Goal: Task Accomplishment & Management: Complete application form

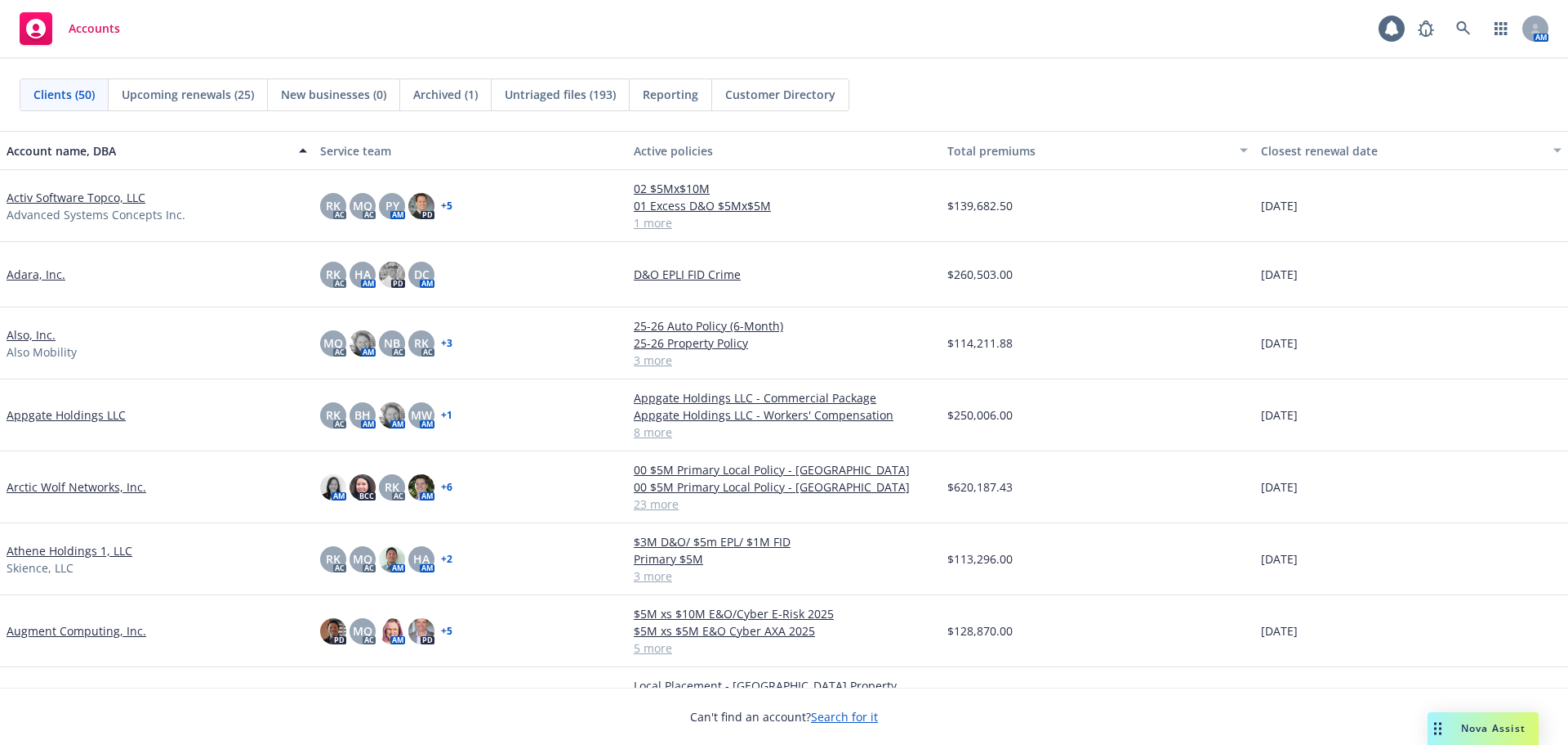
click at [98, 489] on link "Arctic Wolf Networks, Inc." at bounding box center [76, 486] width 140 height 17
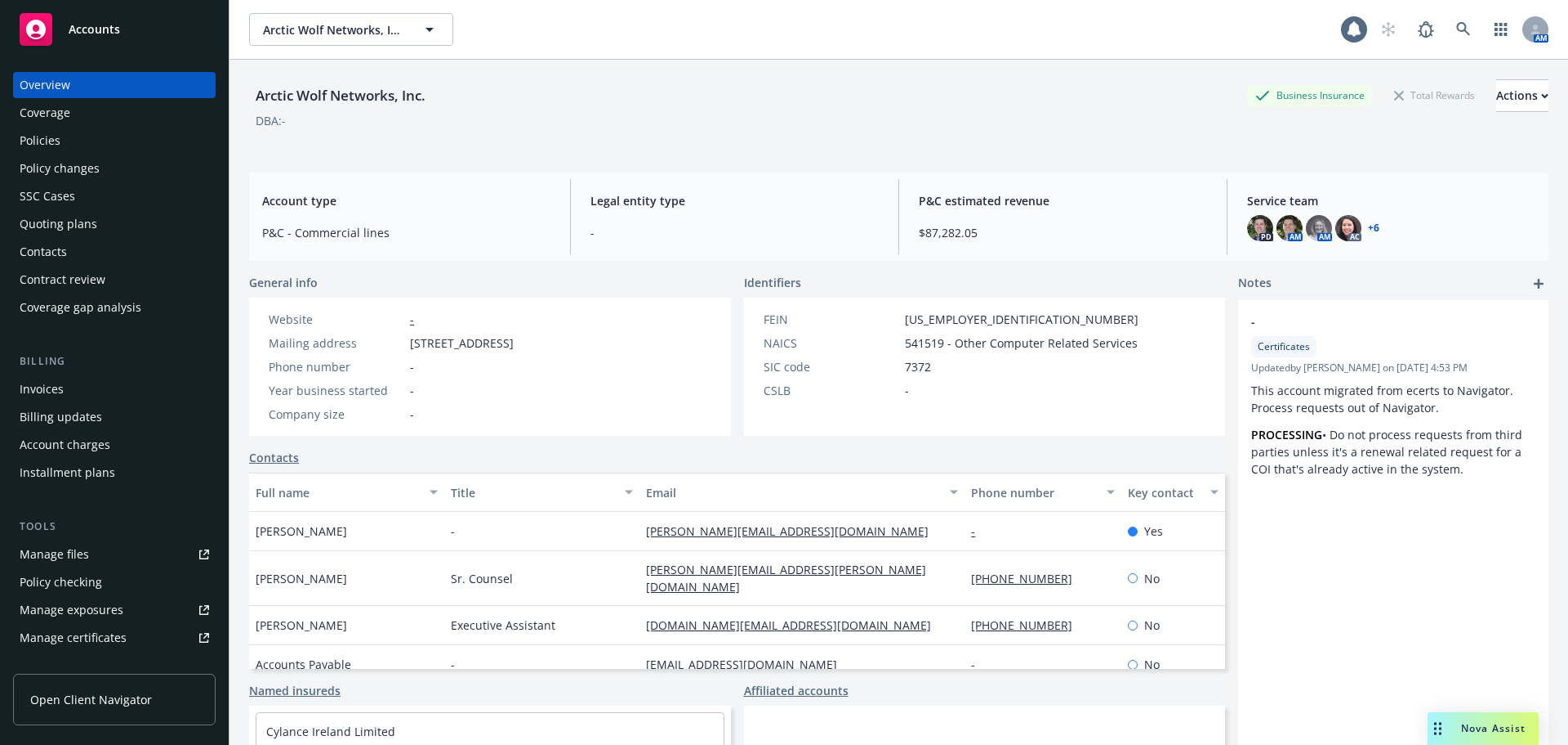
click at [96, 148] on div "Policies" at bounding box center [114, 140] width 190 height 26
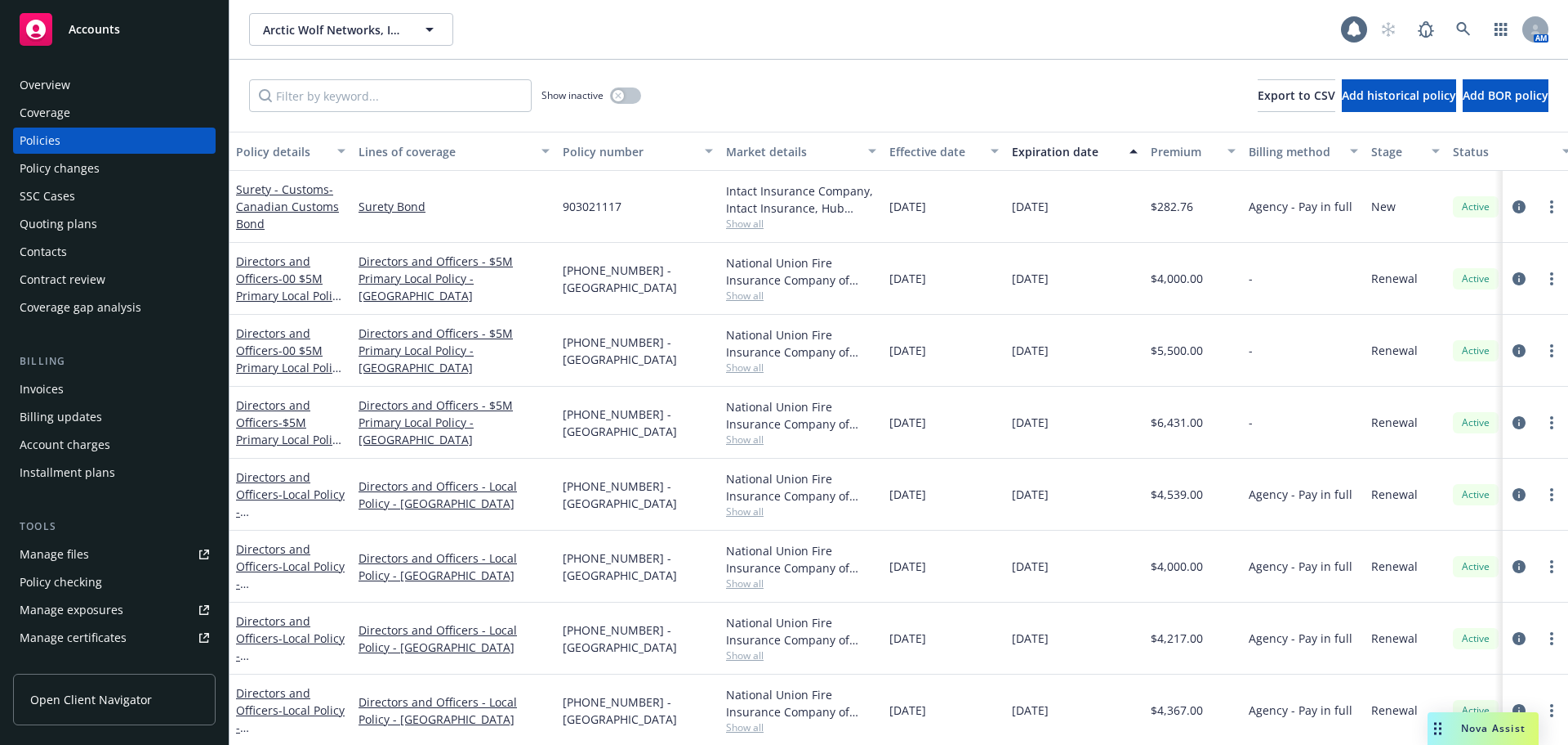
click at [144, 396] on div "Invoices" at bounding box center [114, 388] width 190 height 26
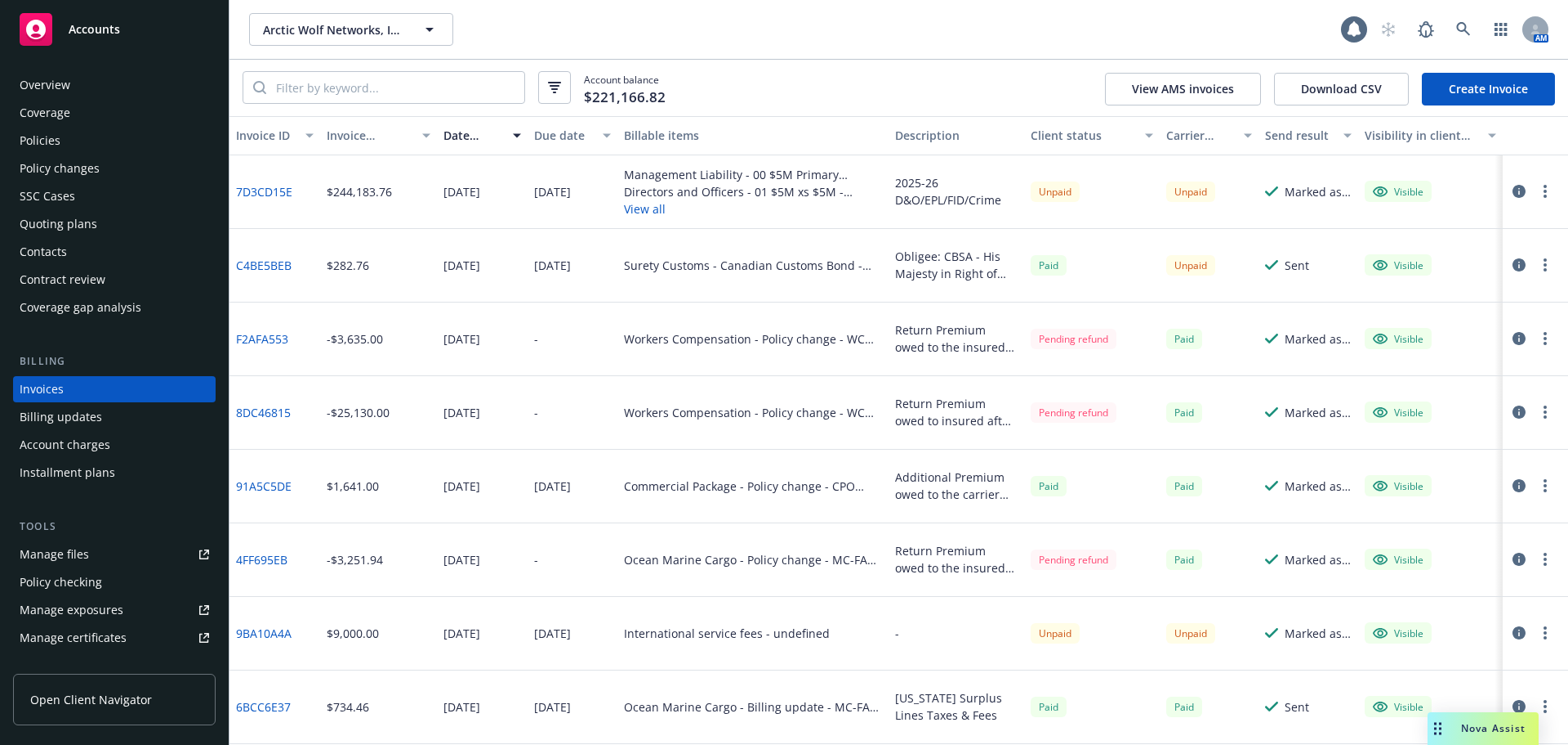
click at [101, 445] on div "Account charges" at bounding box center [65, 444] width 90 height 26
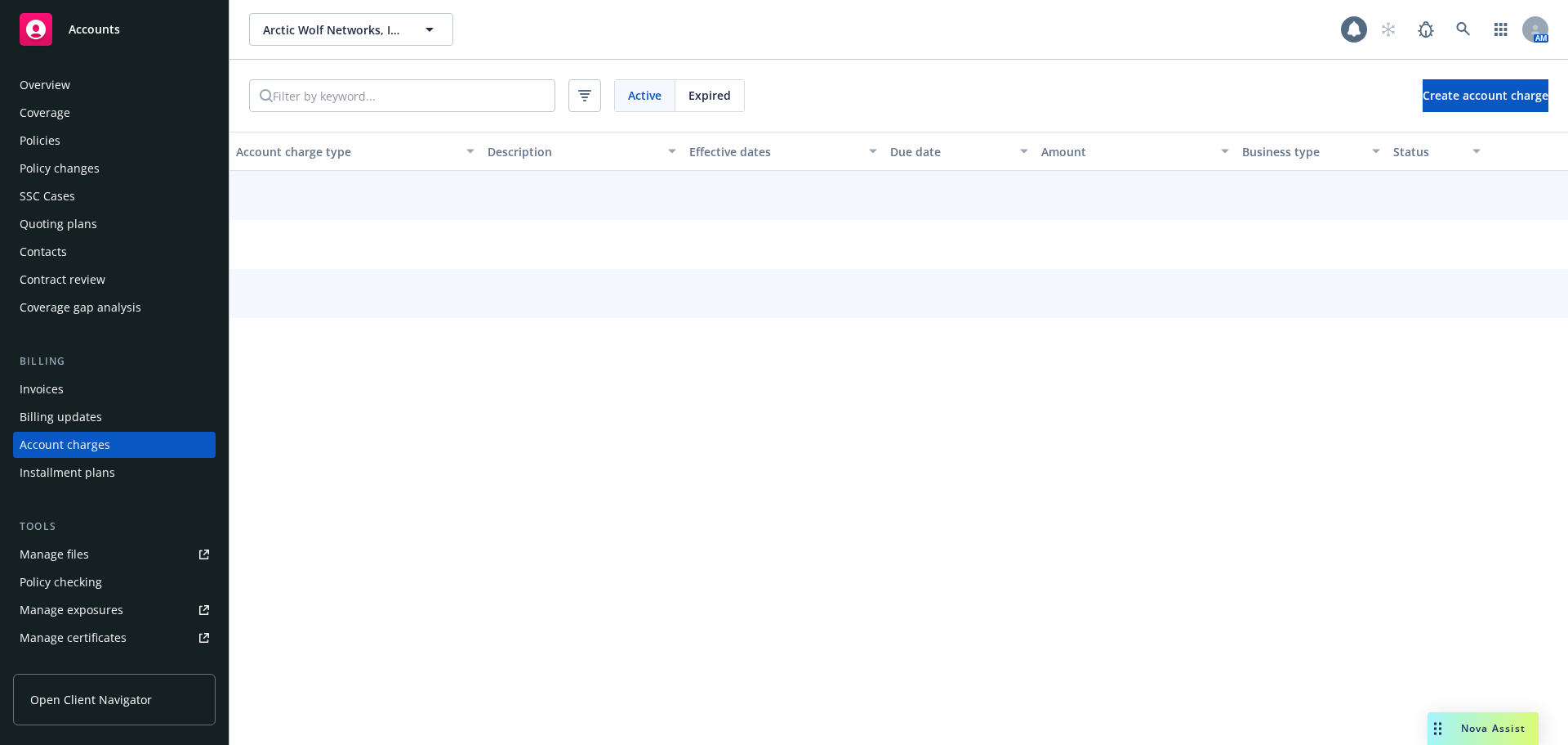
scroll to position [47, 0]
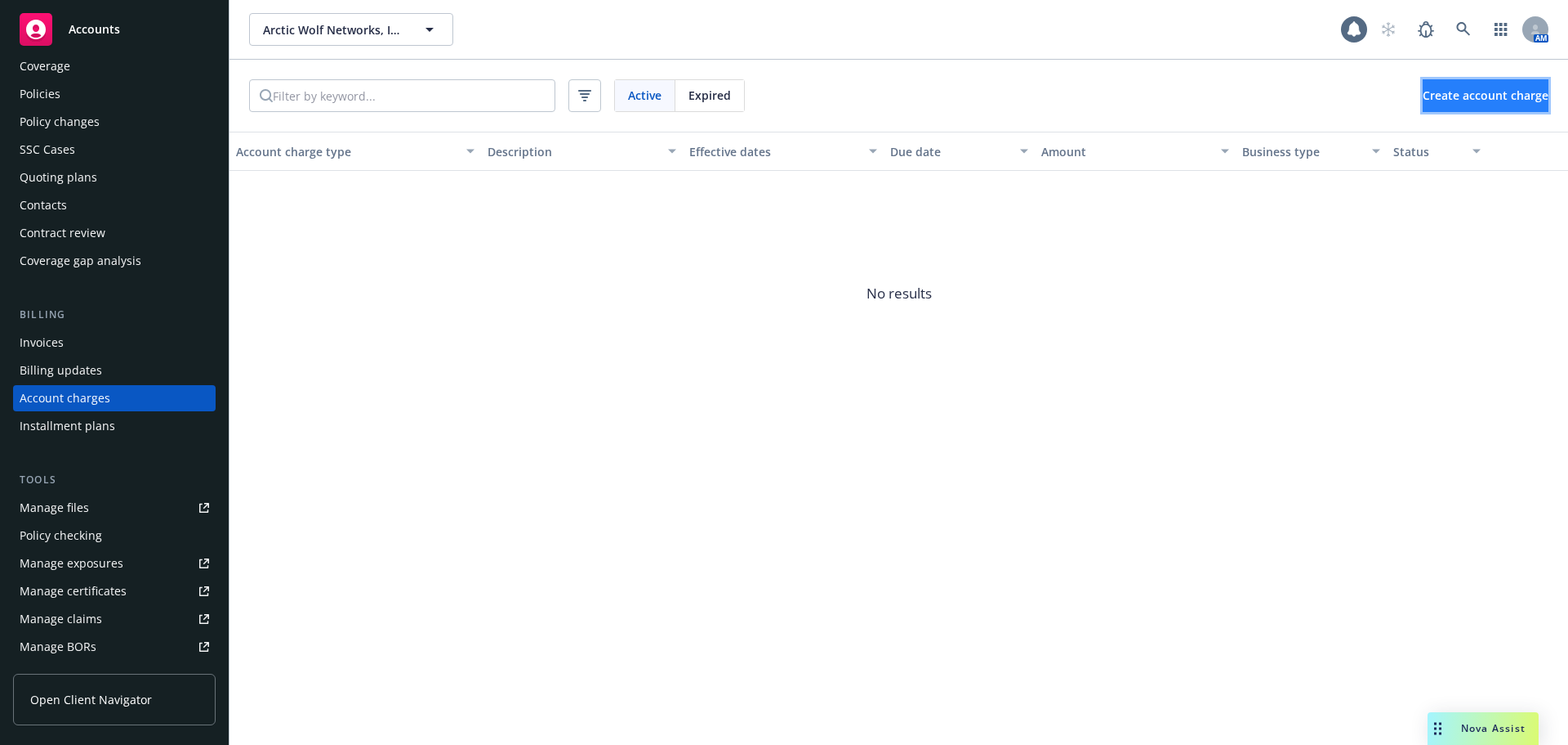
click at [1447, 89] on span "Create account charge" at bounding box center [1486, 96] width 126 height 16
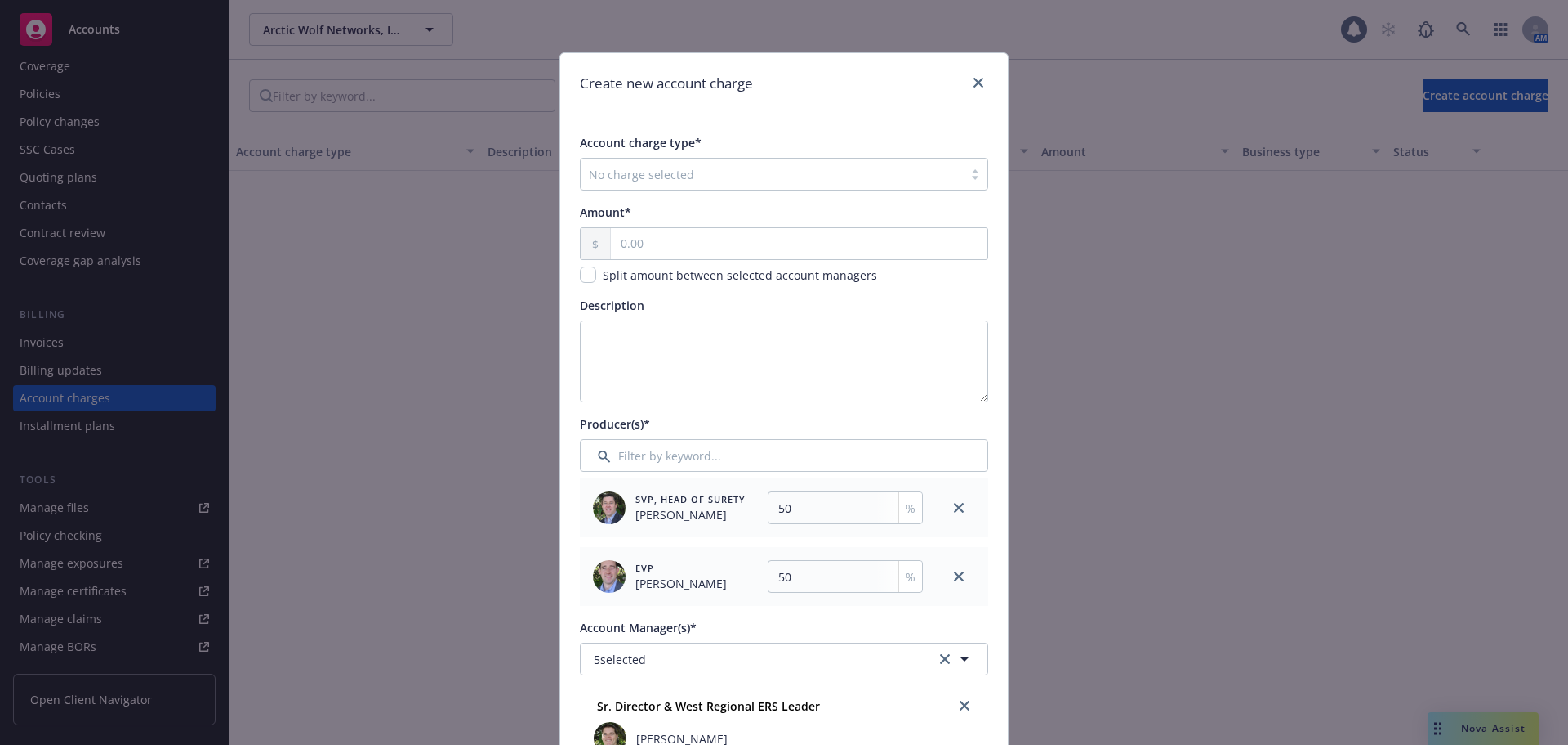
click at [692, 171] on div at bounding box center [771, 174] width 366 height 20
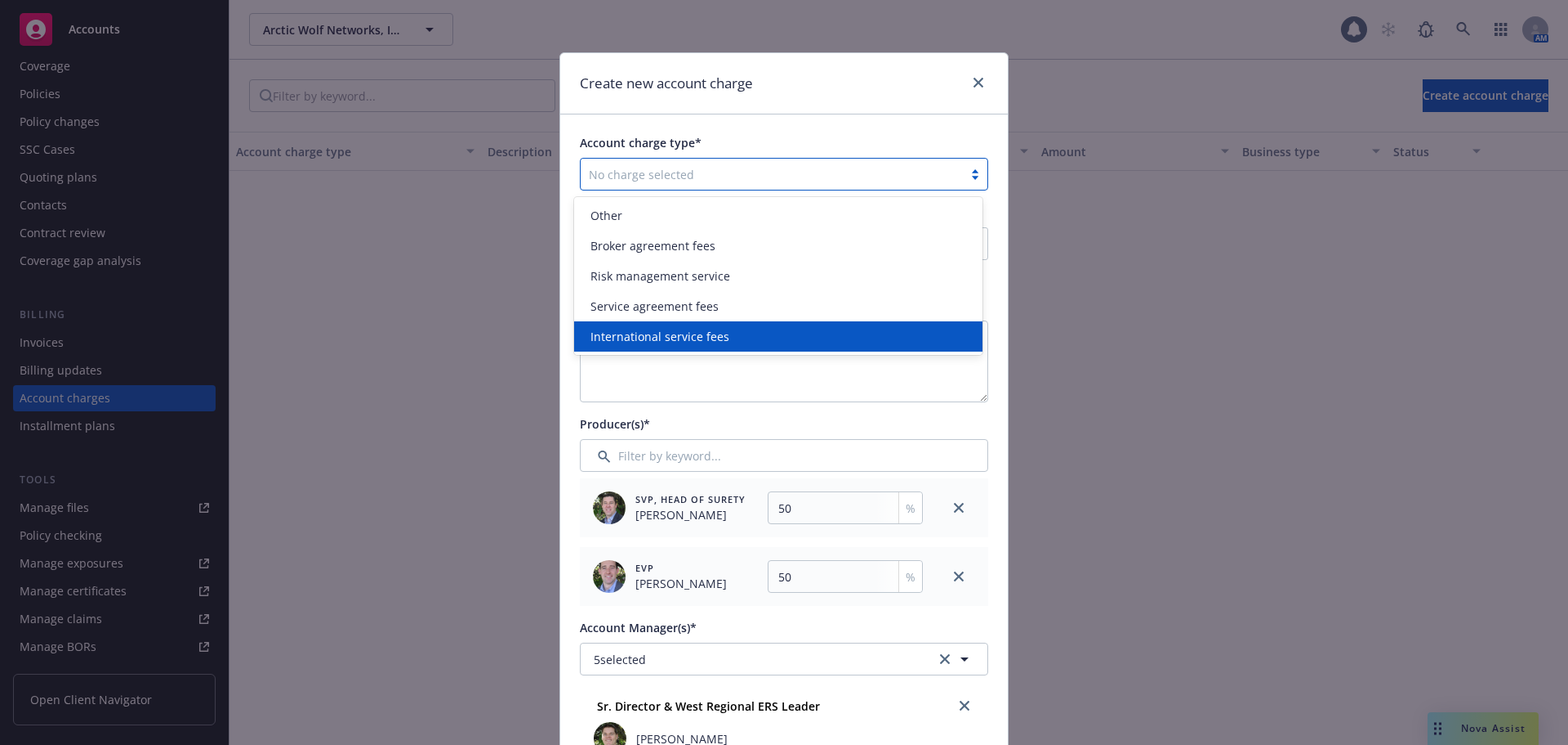
click at [677, 345] on span "International service fees" at bounding box center [659, 336] width 139 height 17
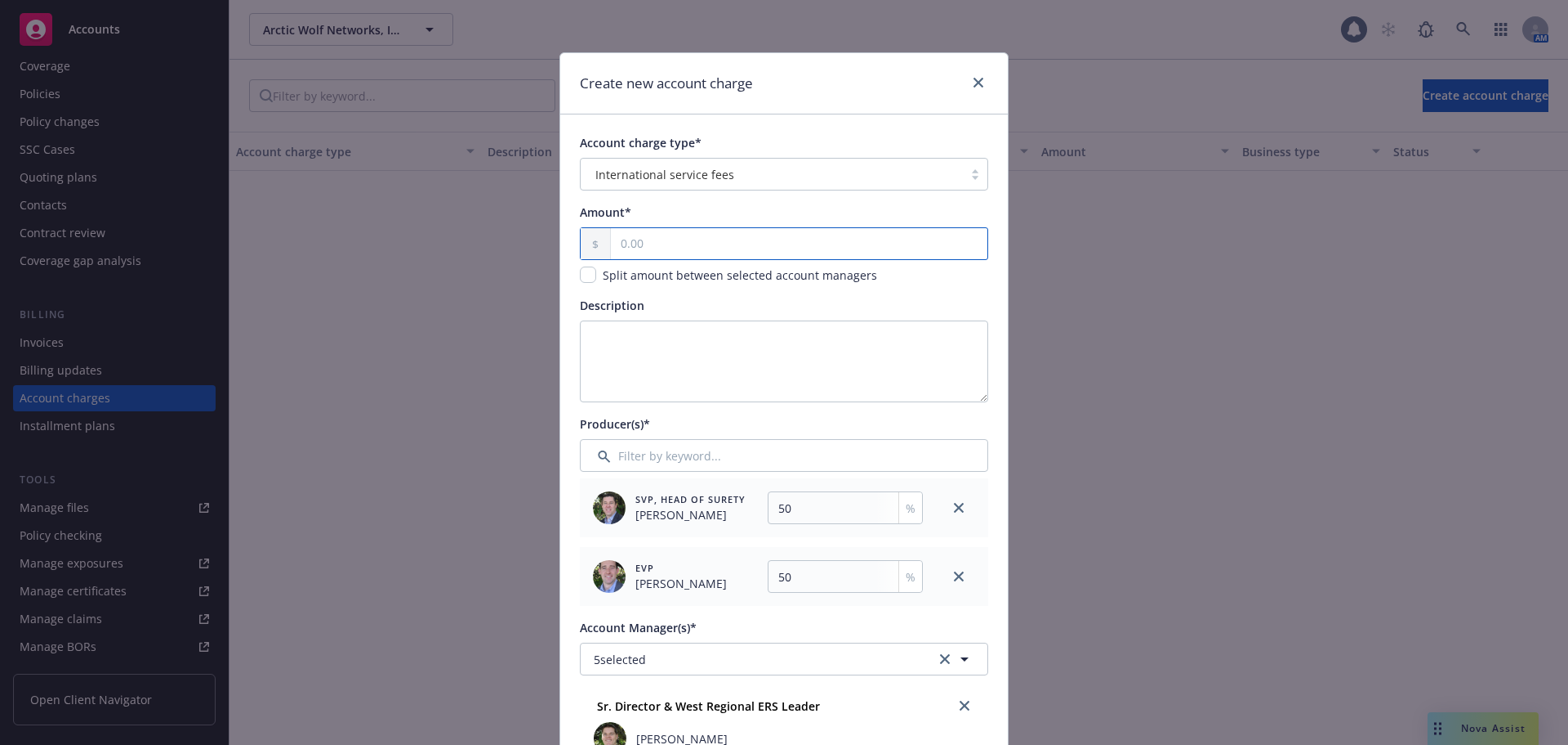
click at [668, 243] on input "text" at bounding box center [799, 243] width 377 height 31
type input "12.00"
type input "6"
type input "126.00"
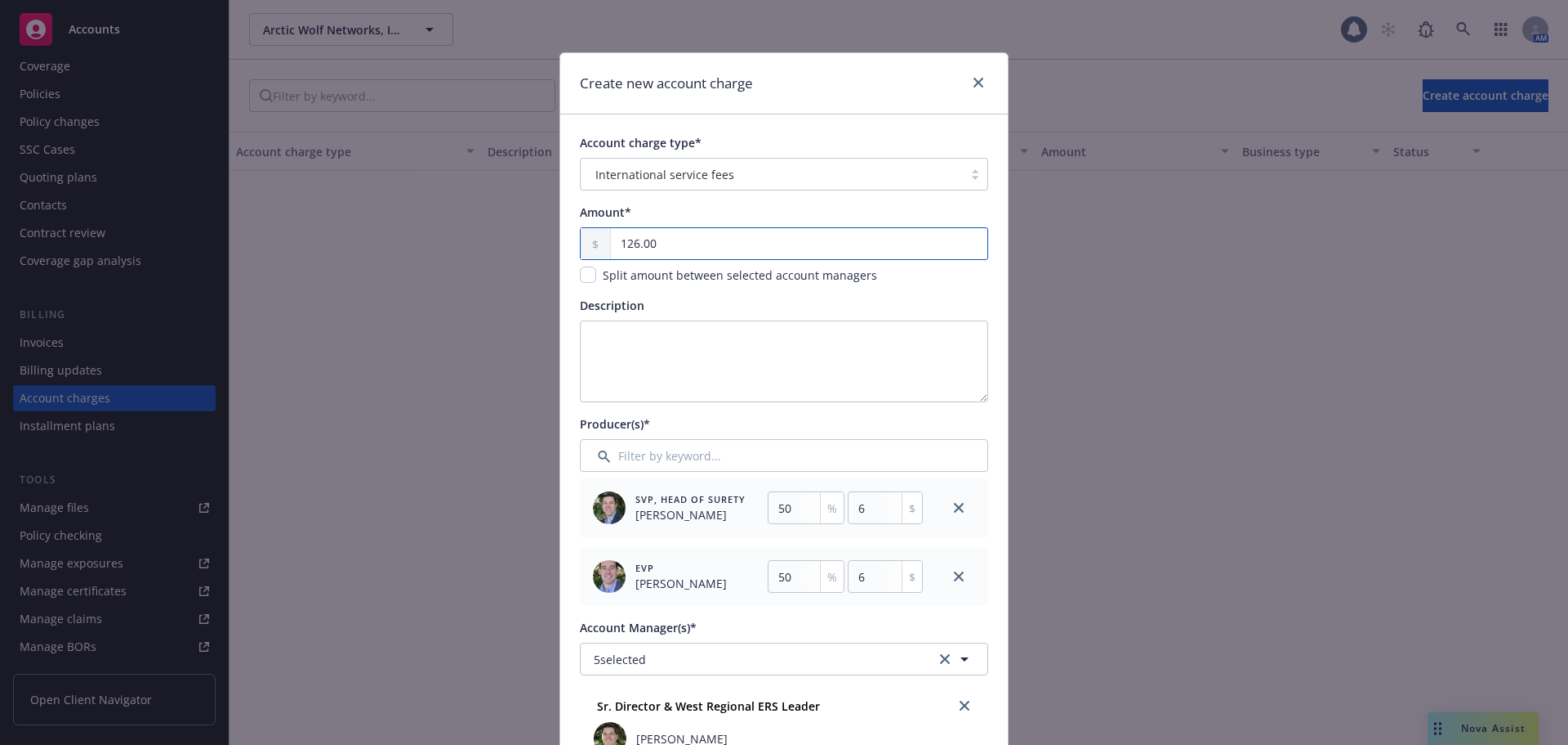
type input "63"
type input "1,260.00"
type input "630"
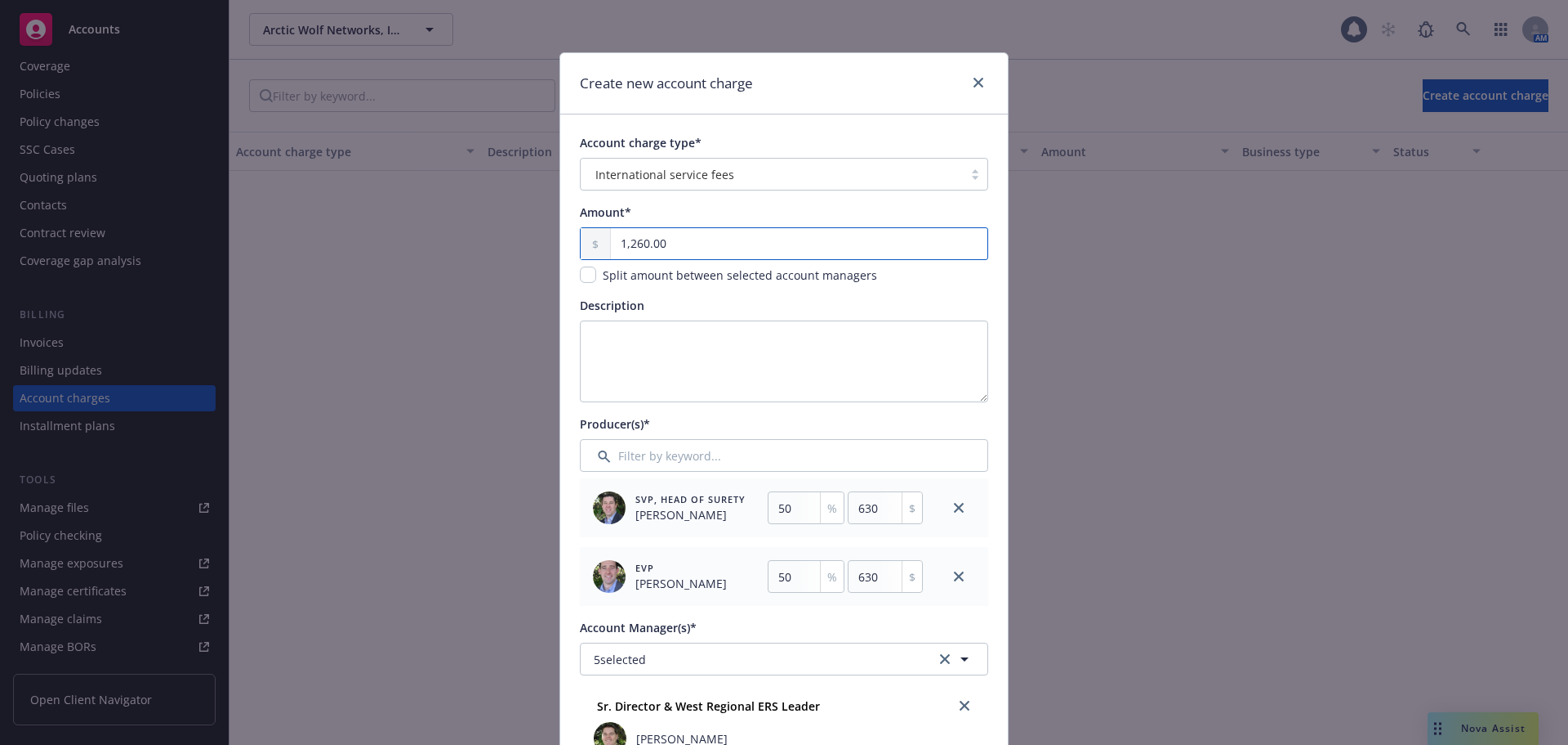
type input "12,600.00"
type input "6300"
type input "12,600.00"
click at [649, 341] on textarea "Description" at bounding box center [784, 361] width 409 height 82
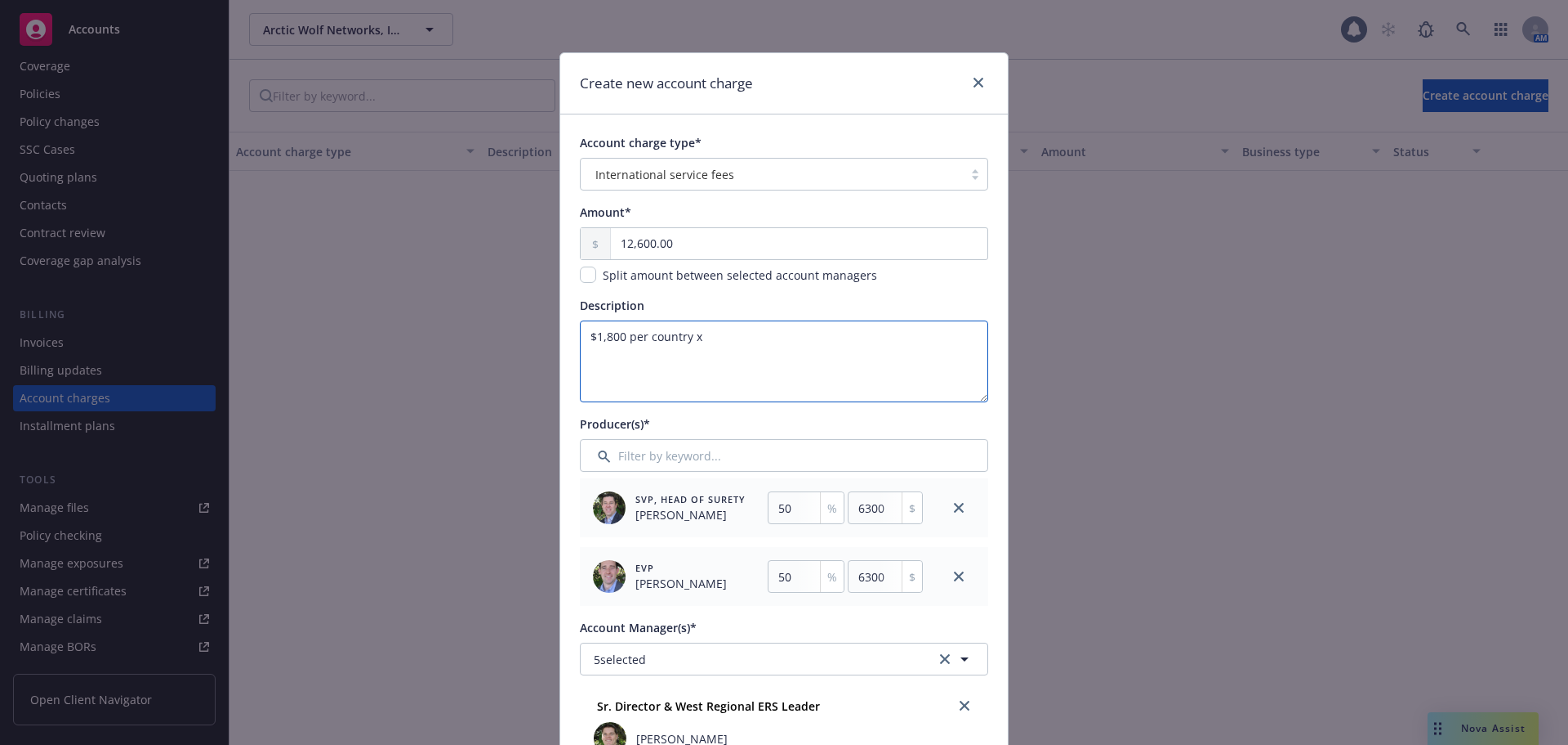
click at [761, 342] on textarea "$1,800 per country x" at bounding box center [784, 361] width 409 height 82
type textarea "$1,800 per country x 7 countries = $12,600"
click at [955, 506] on icon "close" at bounding box center [958, 507] width 10 height 10
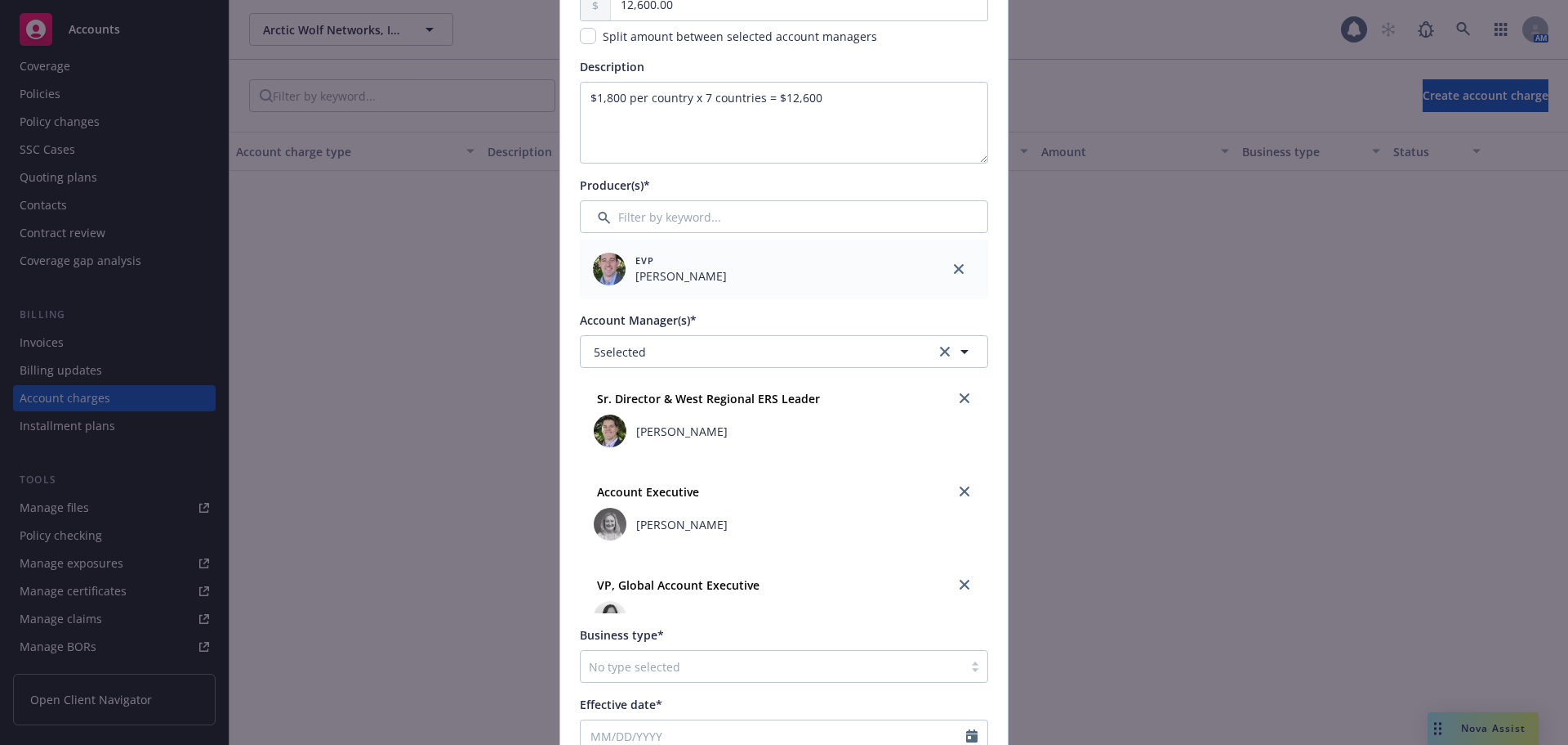
scroll to position [245, 0]
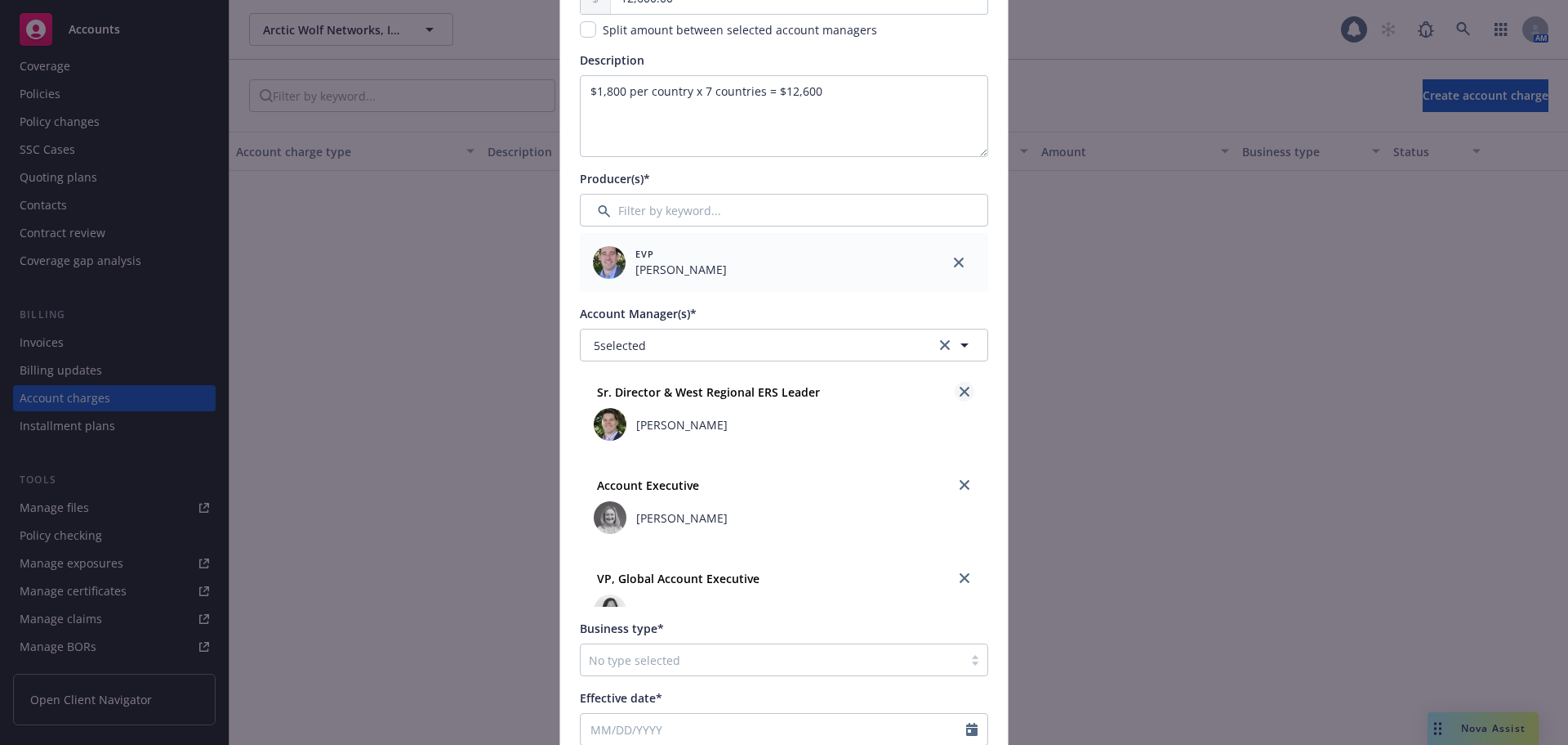
click at [960, 391] on icon "close" at bounding box center [964, 391] width 10 height 10
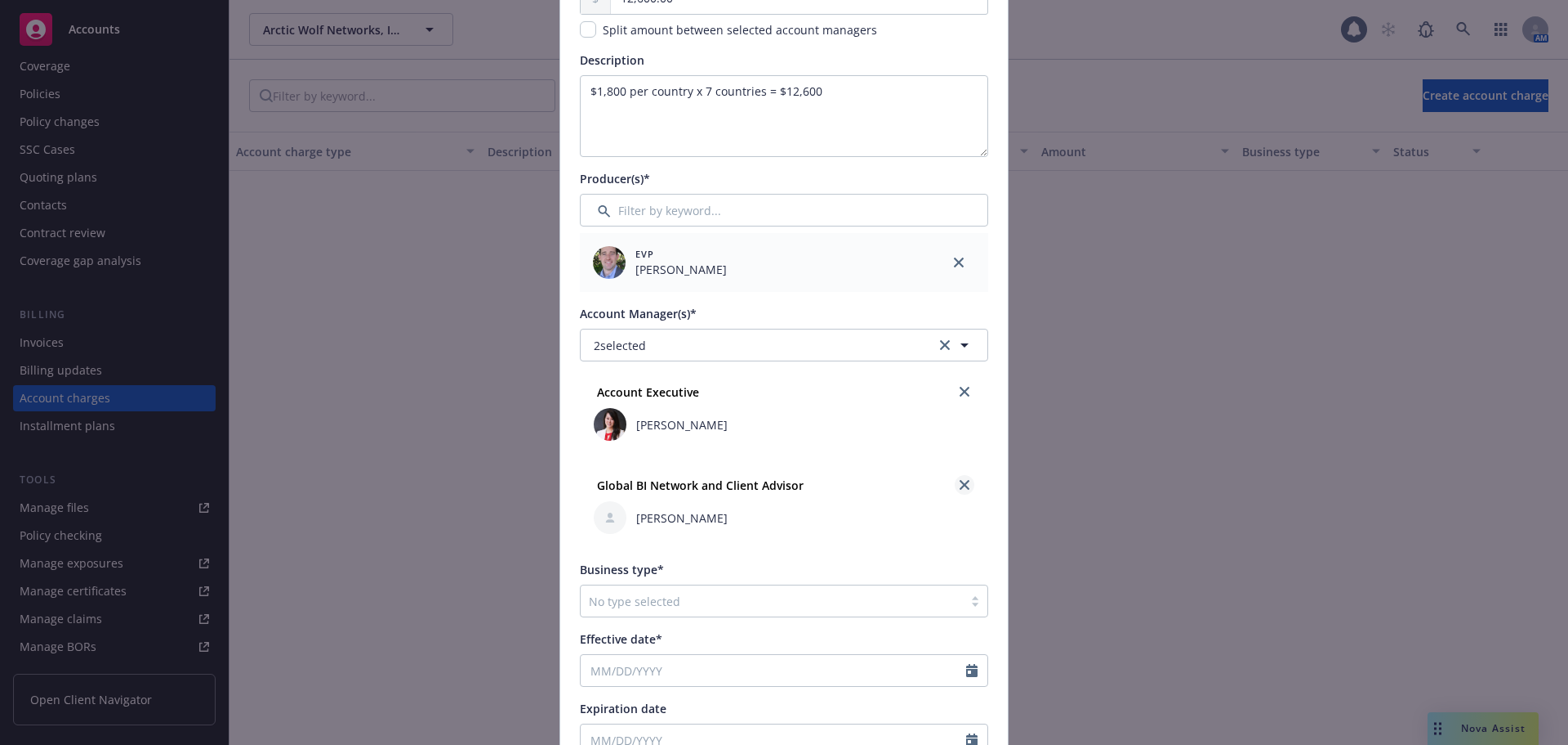
click at [964, 483] on link "close" at bounding box center [964, 484] width 20 height 20
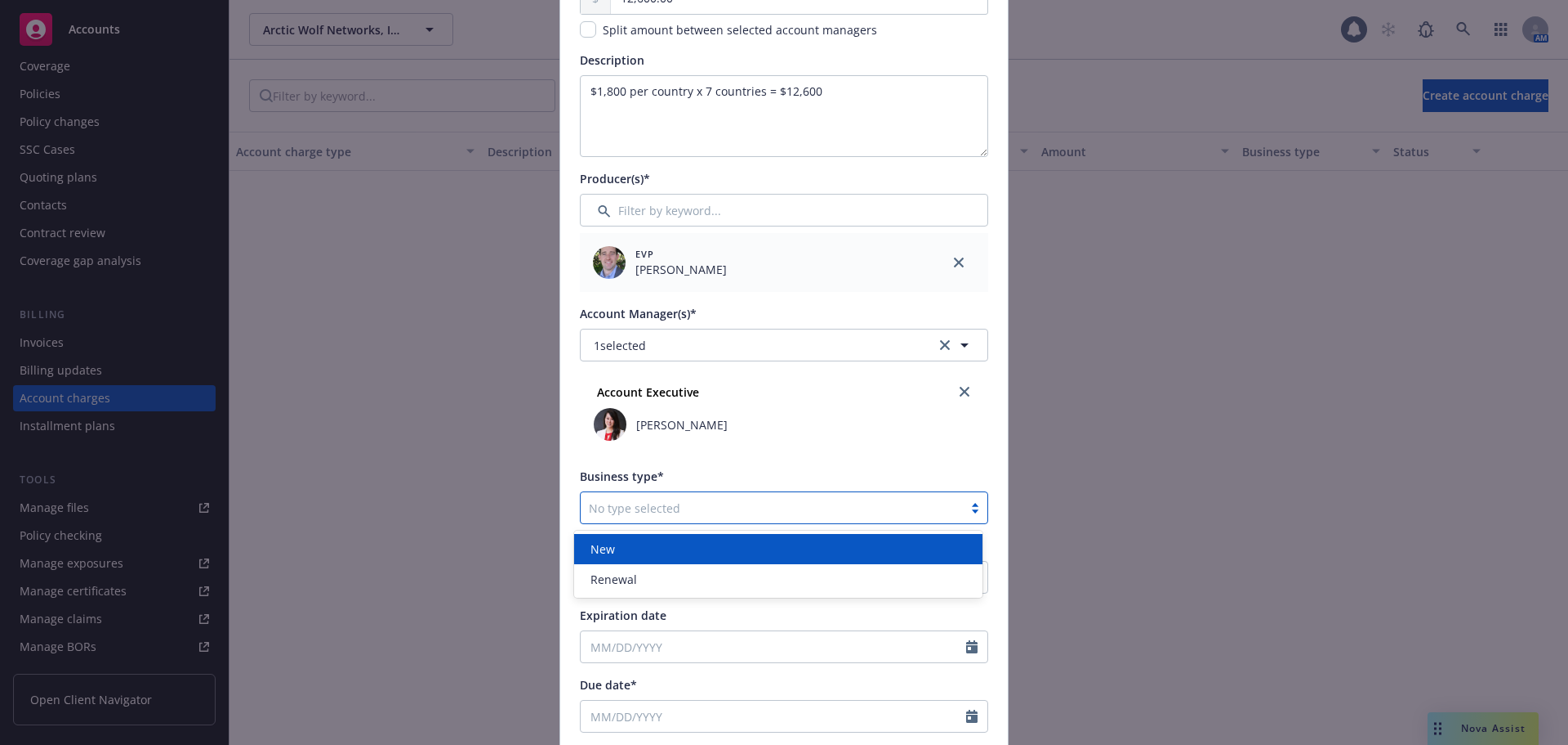
click at [738, 511] on div at bounding box center [771, 507] width 366 height 20
click at [698, 549] on div "New" at bounding box center [778, 548] width 389 height 17
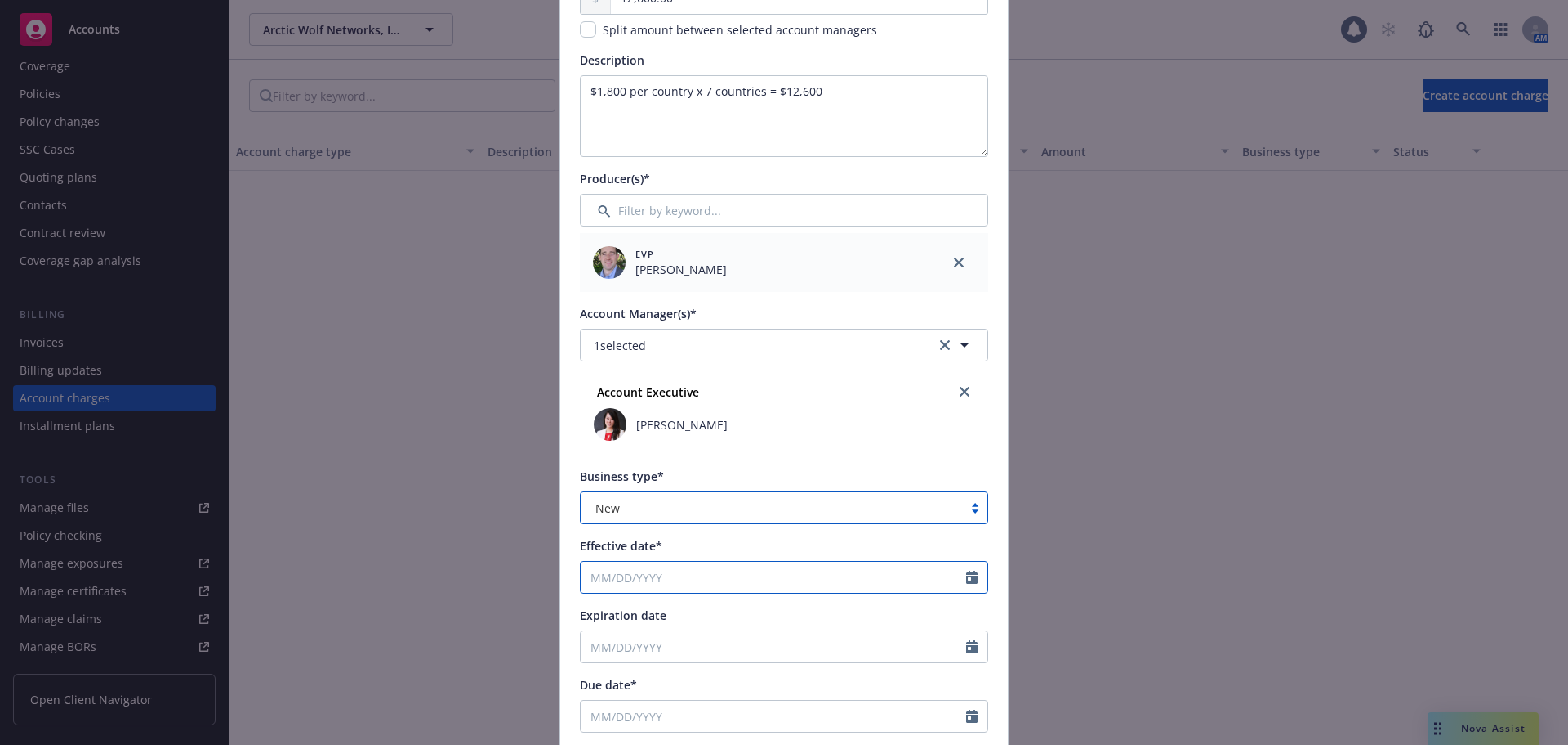
click at [686, 584] on input "Effective date*" at bounding box center [773, 576] width 386 height 31
select select "9"
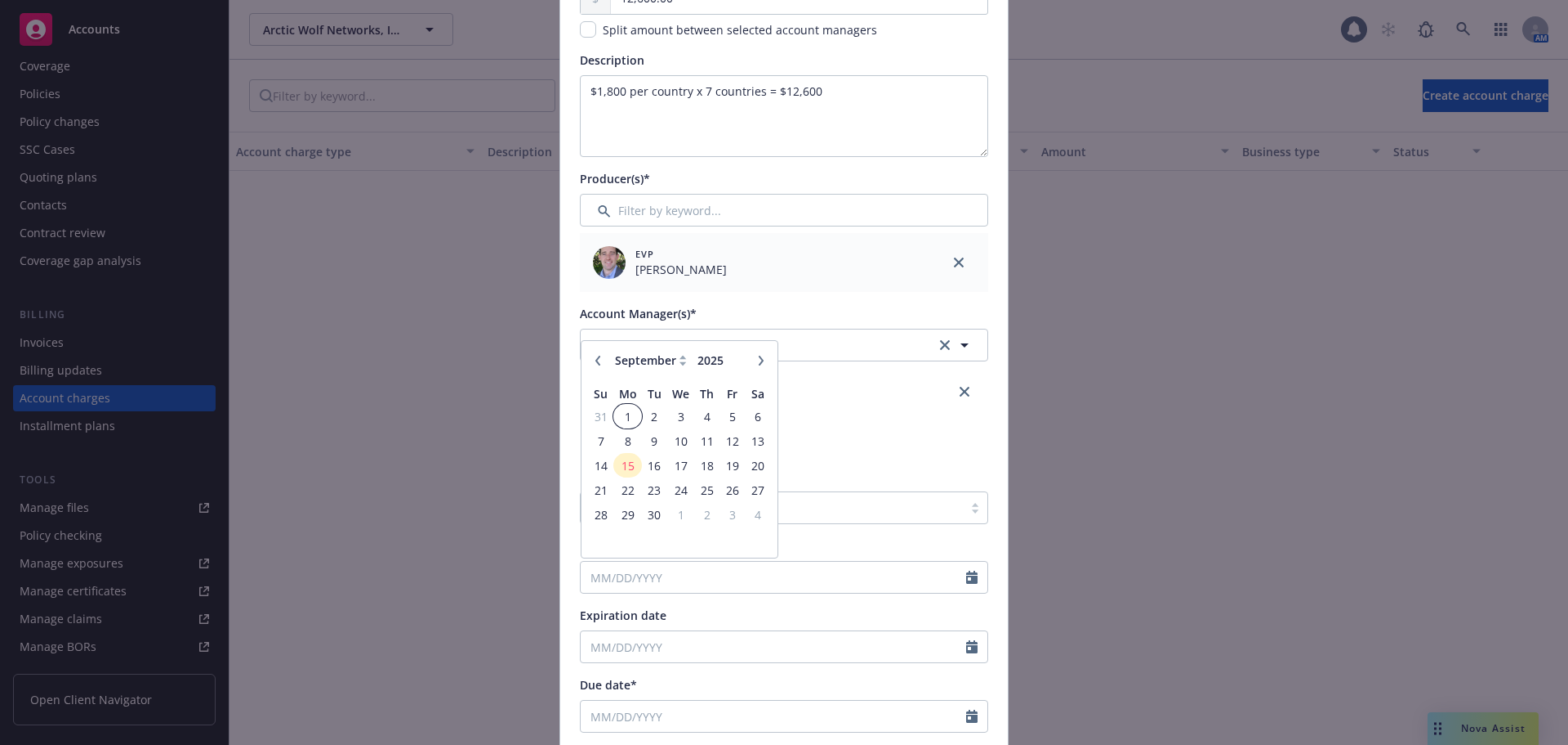
click at [623, 410] on span "1" at bounding box center [628, 416] width 25 height 20
type input "09/01/2025"
type input "09/01/2026"
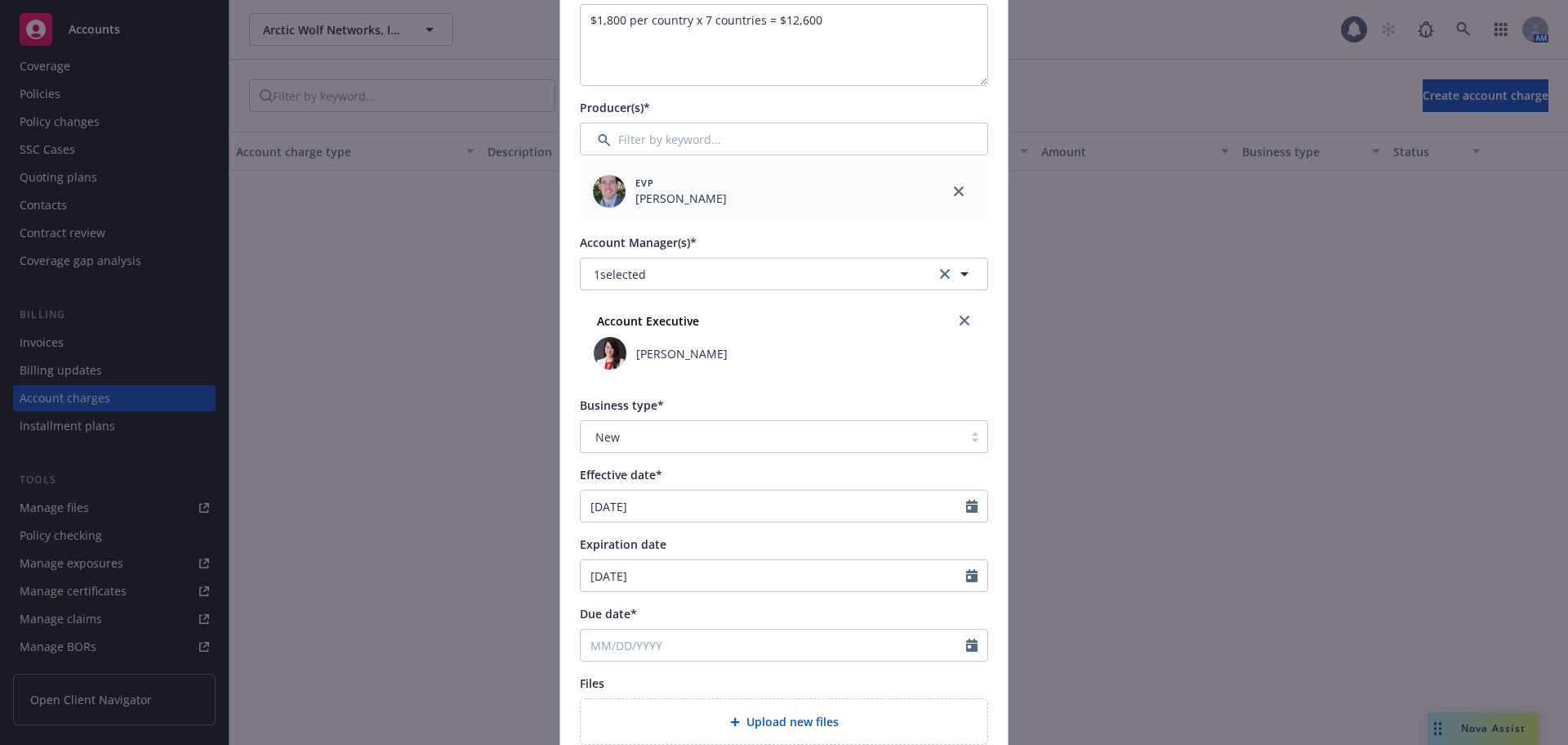
scroll to position [409, 0]
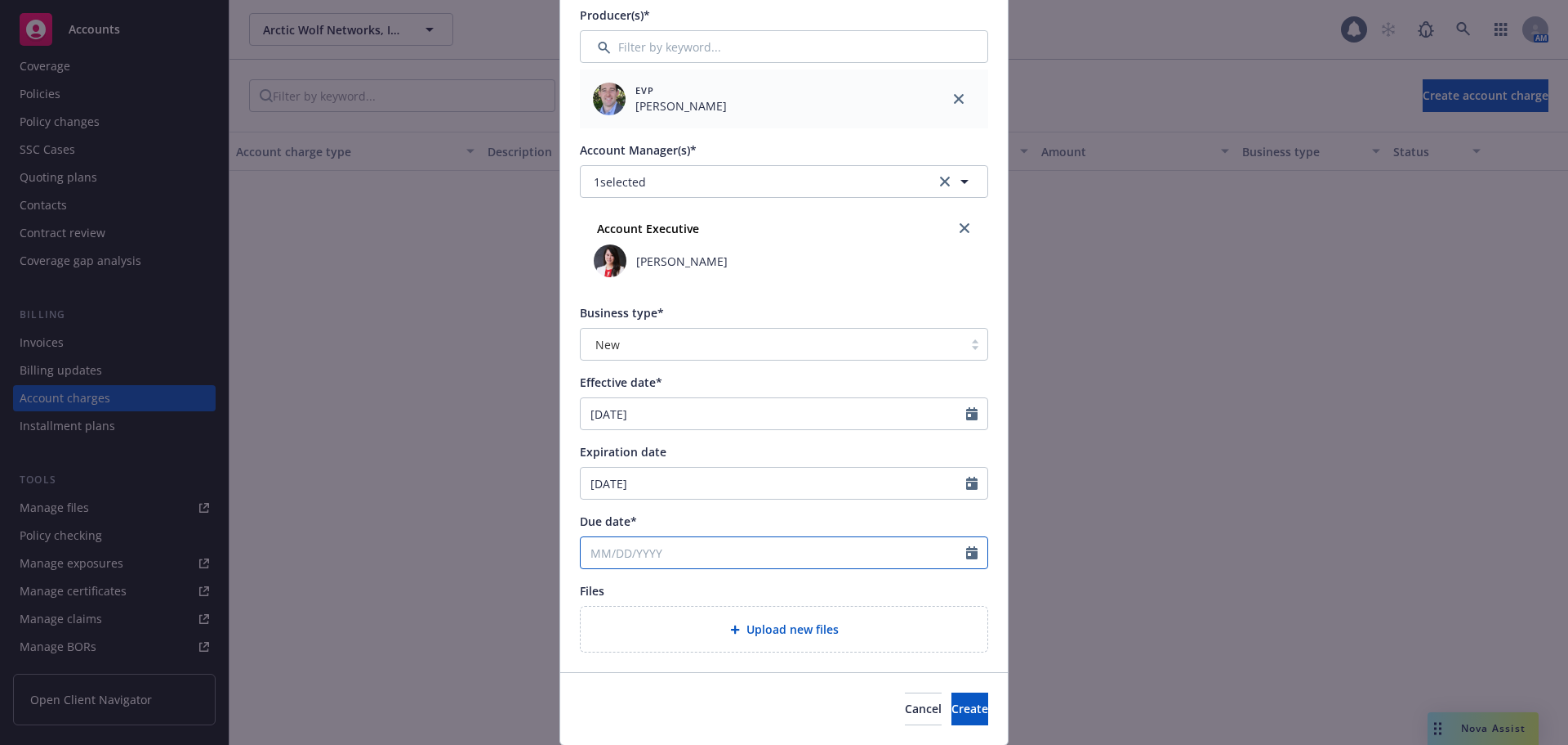
click at [660, 557] on input "Due date*" at bounding box center [773, 552] width 386 height 31
click at [761, 332] on button "button" at bounding box center [761, 336] width 20 height 20
select select "10"
click at [669, 392] on span "1" at bounding box center [681, 391] width 24 height 20
type input "[DATE]"
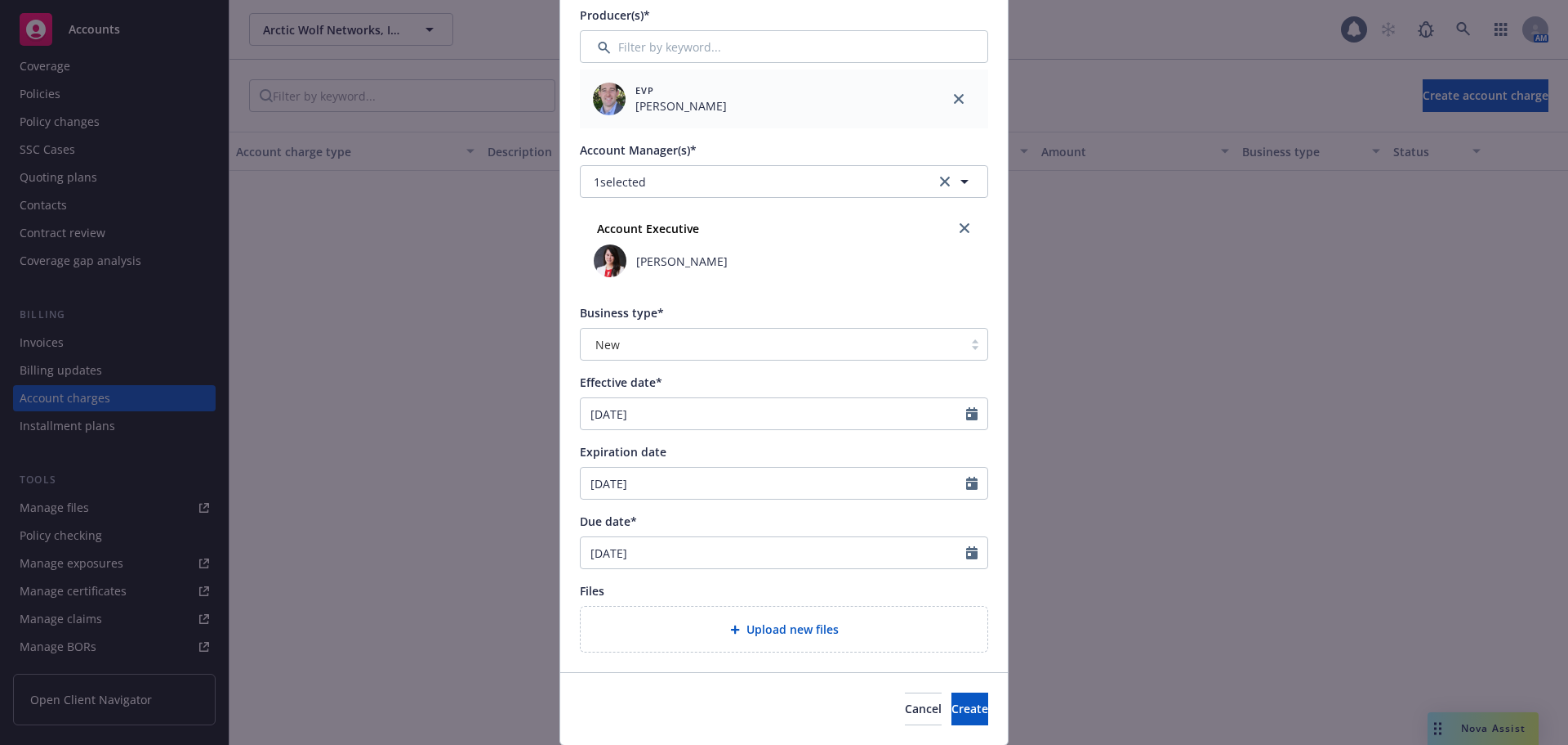
click at [599, 518] on span "Due date*" at bounding box center [608, 522] width 58 height 16
click at [599, 537] on input "[DATE]" at bounding box center [773, 552] width 386 height 31
select select "10"
click at [568, 533] on div "Account charge type* International service fees Amount* 12,600.00 Split amount …" at bounding box center [784, 188] width 448 height 966
click at [855, 622] on div "Upload new files" at bounding box center [784, 629] width 380 height 19
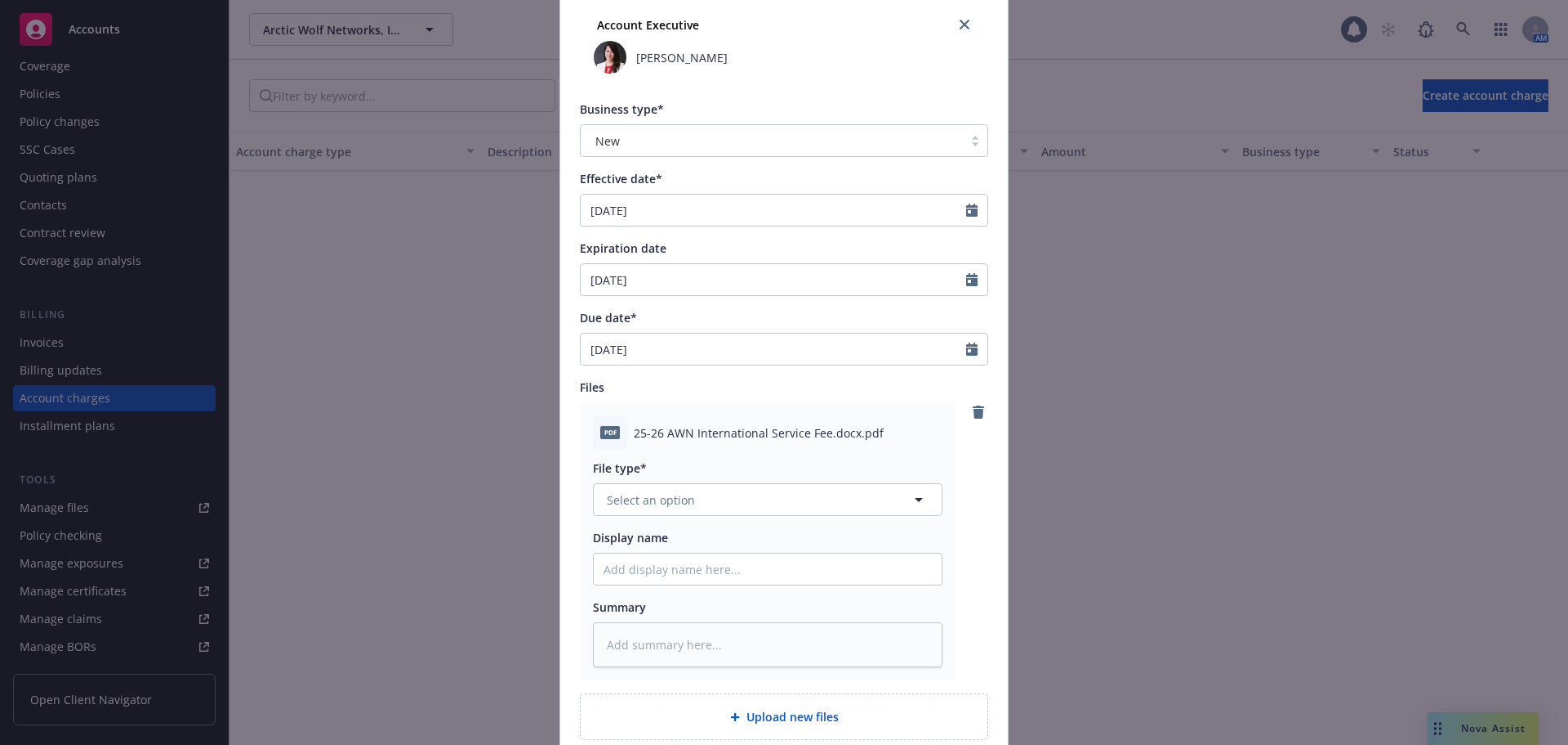
scroll to position [753, 0]
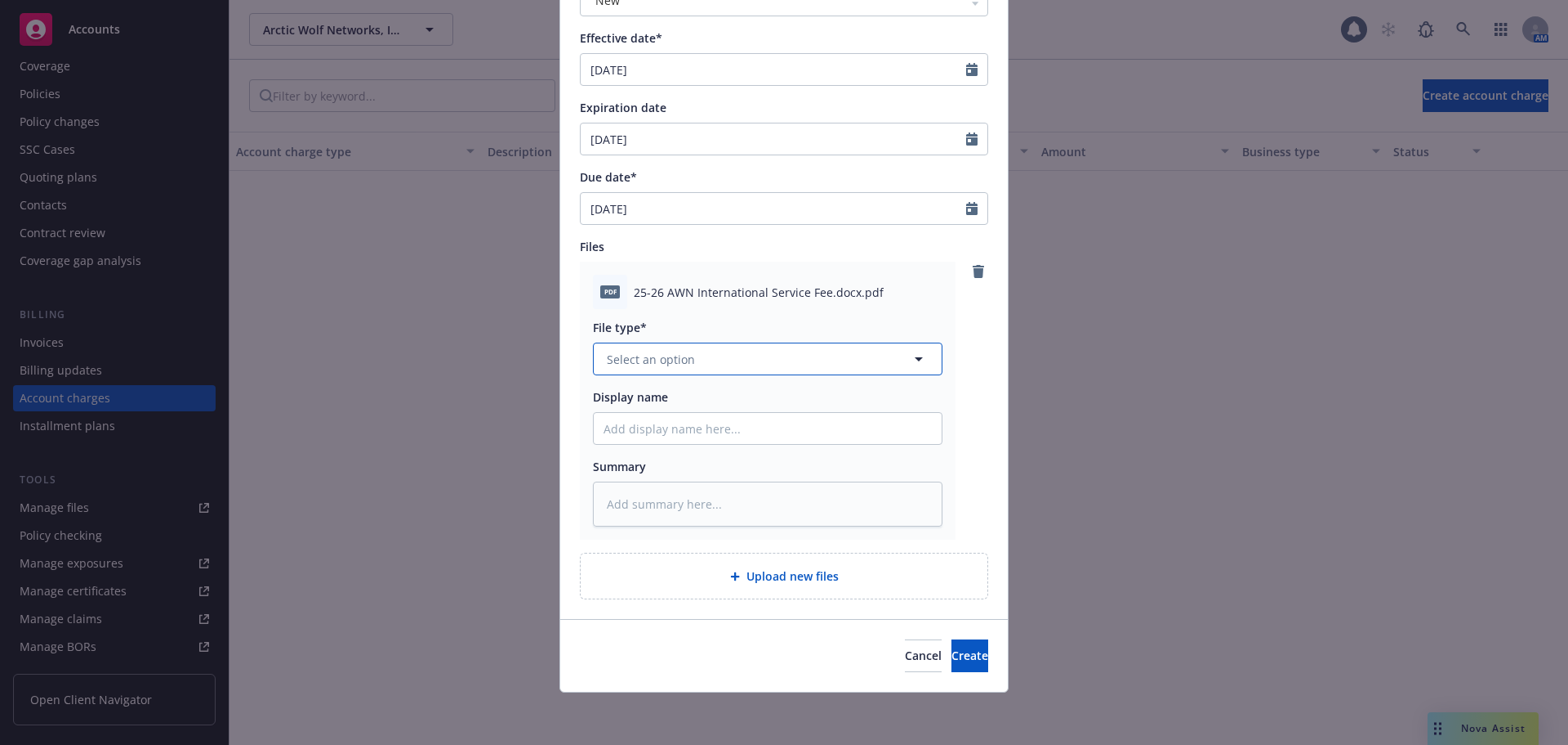
click at [654, 365] on span "Select an option" at bounding box center [651, 358] width 89 height 17
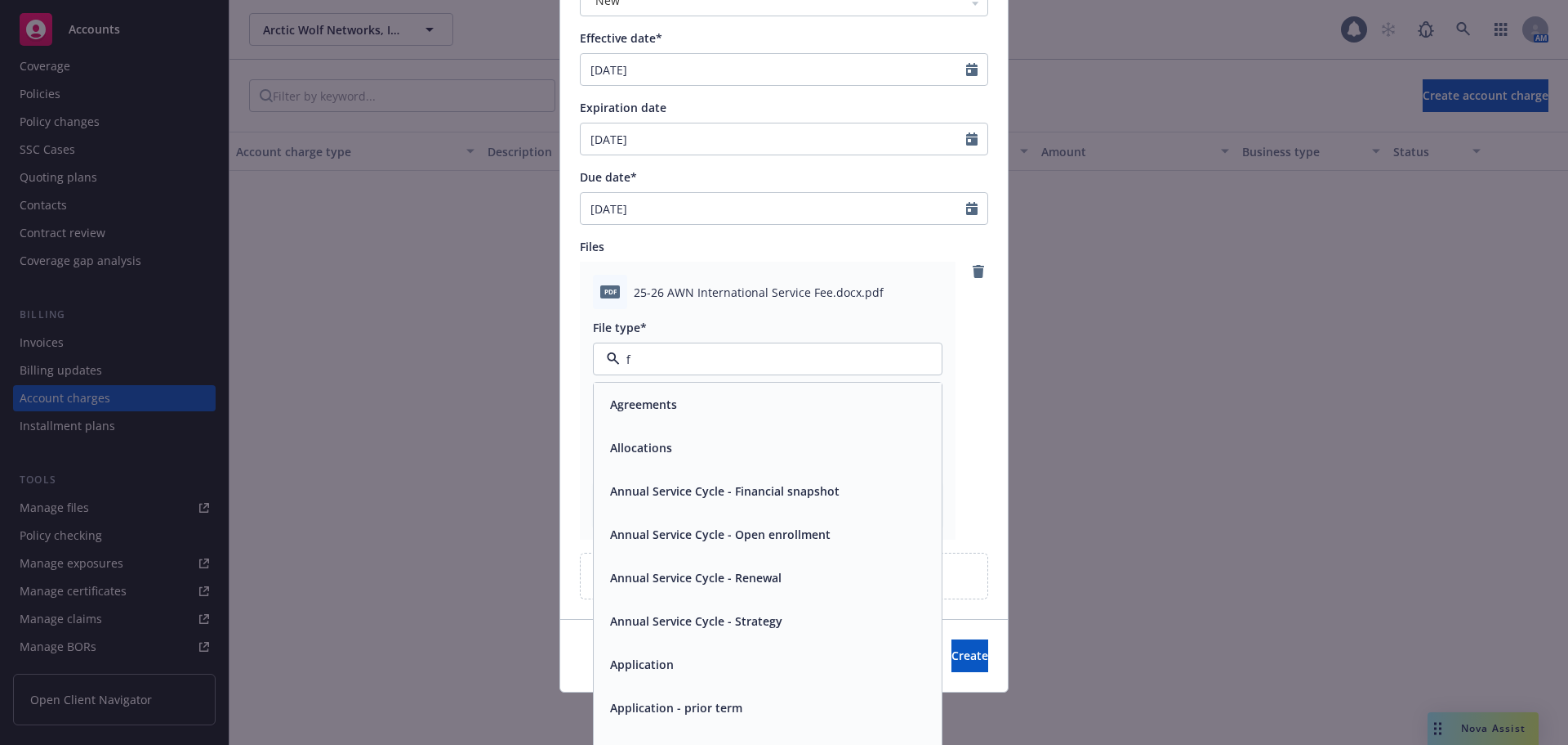
type input "fe"
type textarea "x"
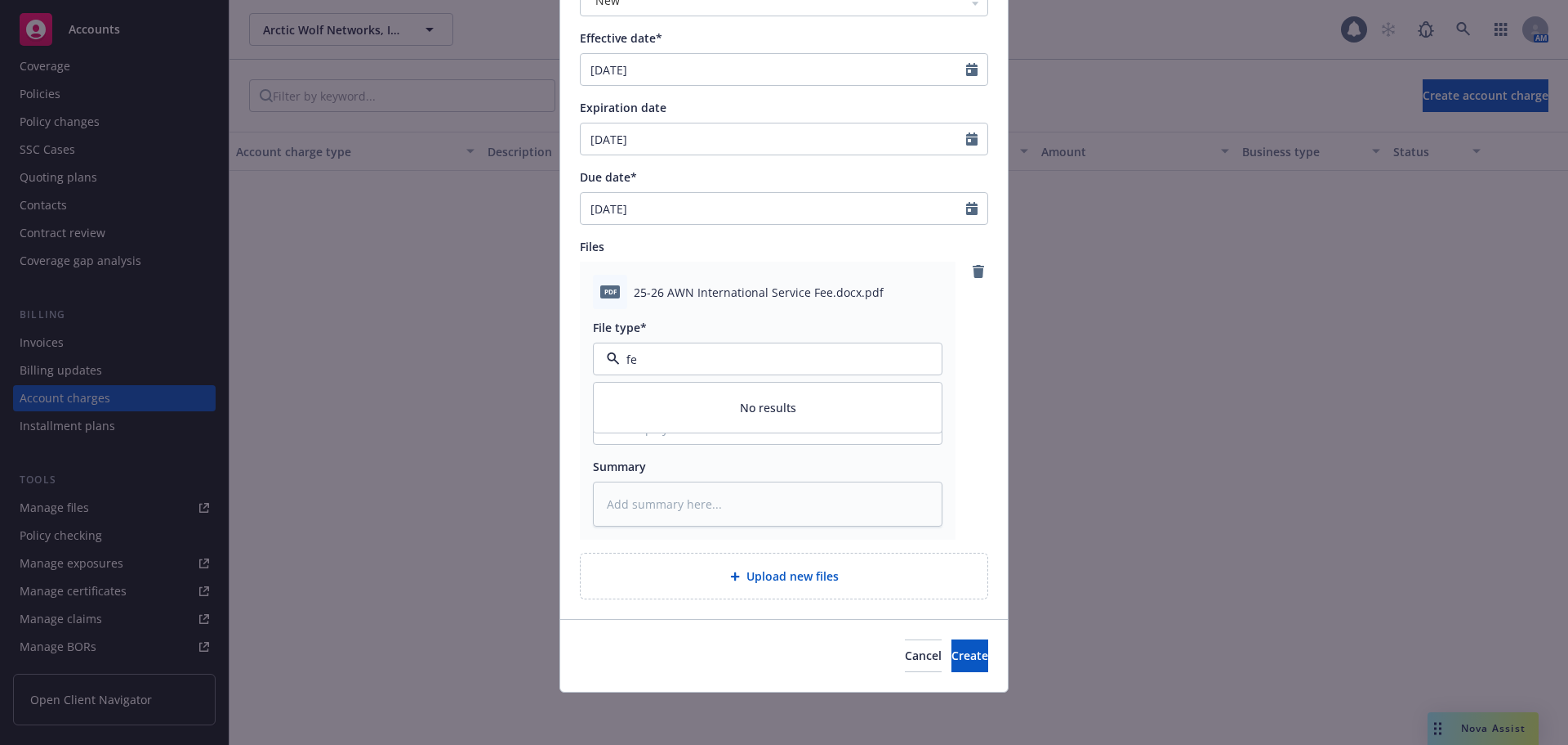
type input "f"
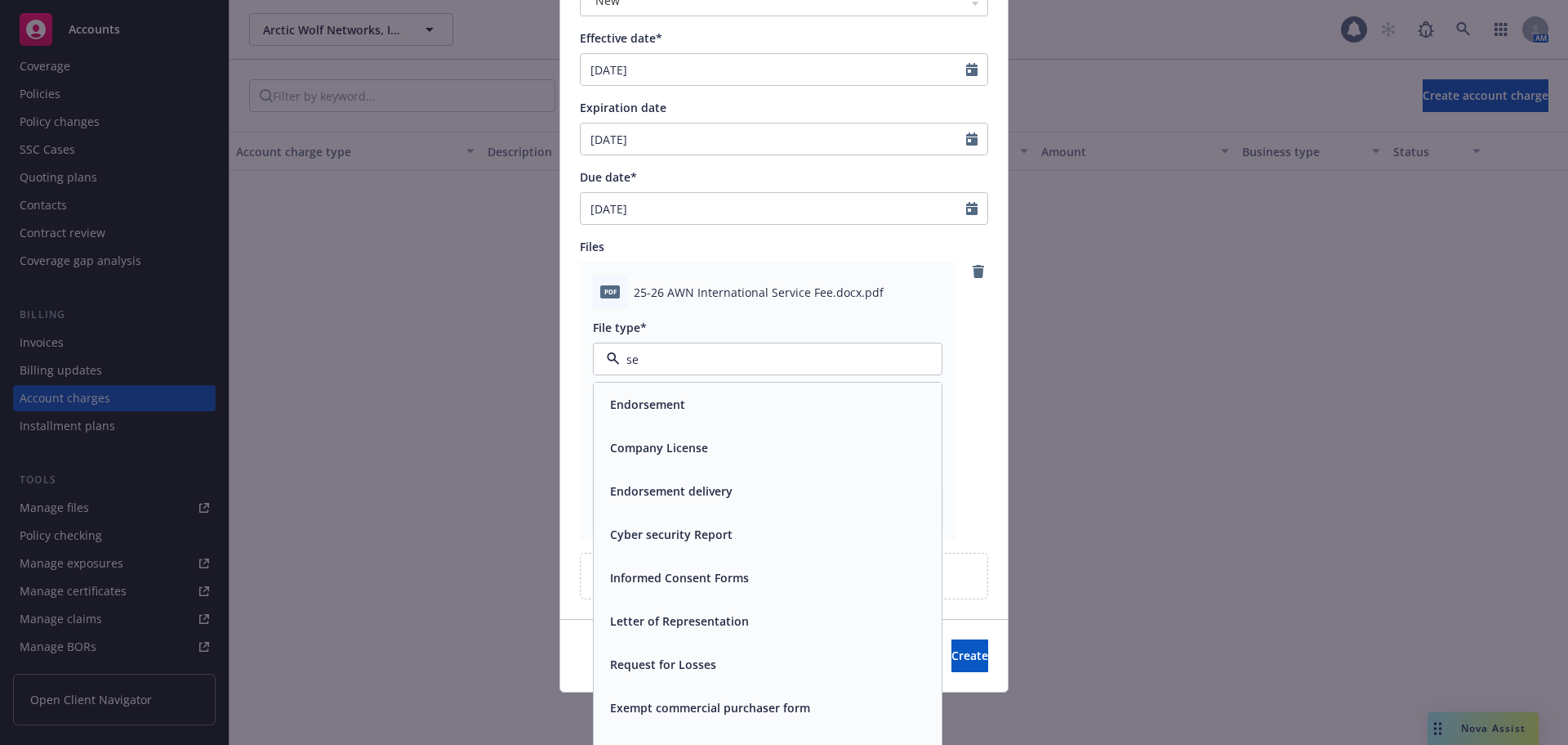
type input "s"
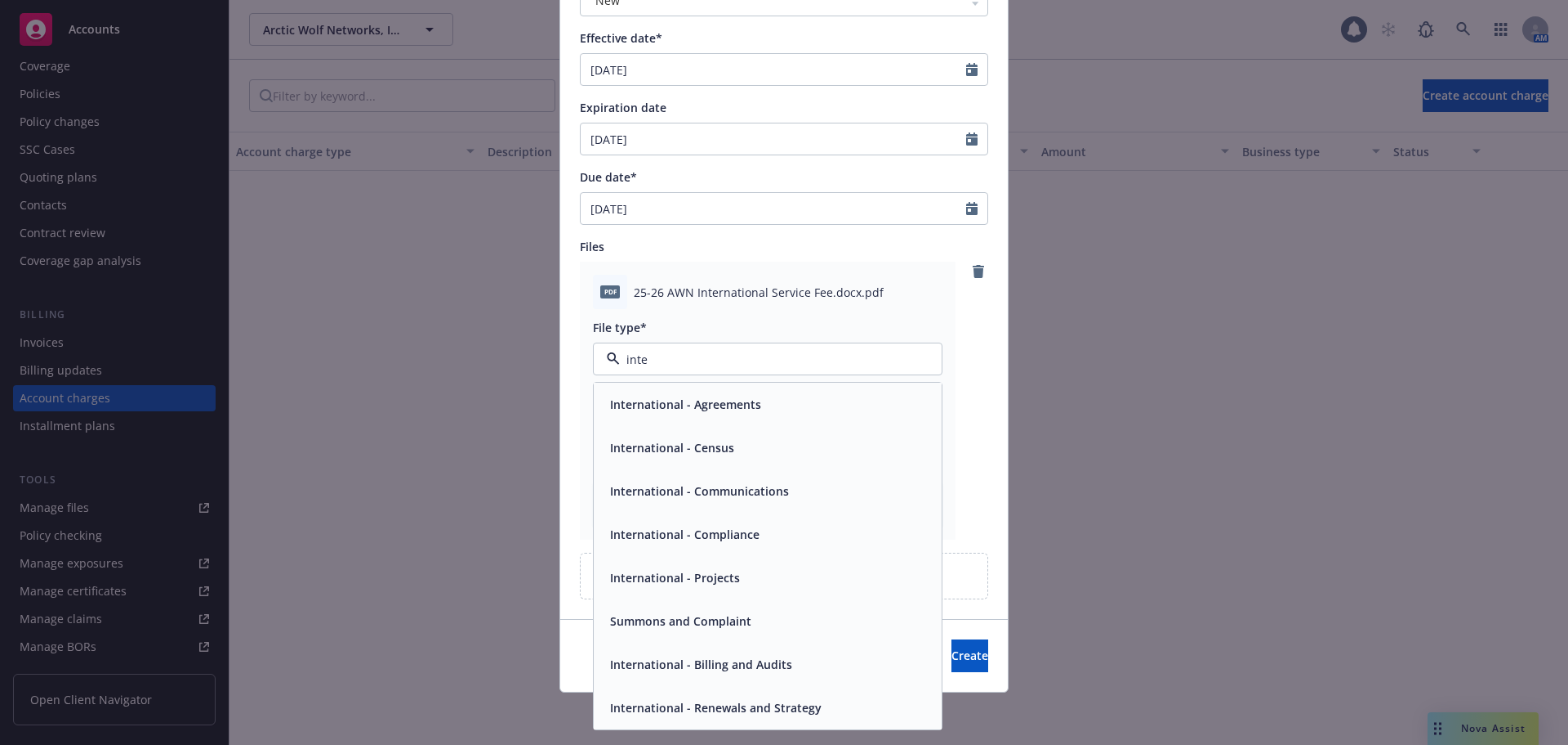
type input "inter"
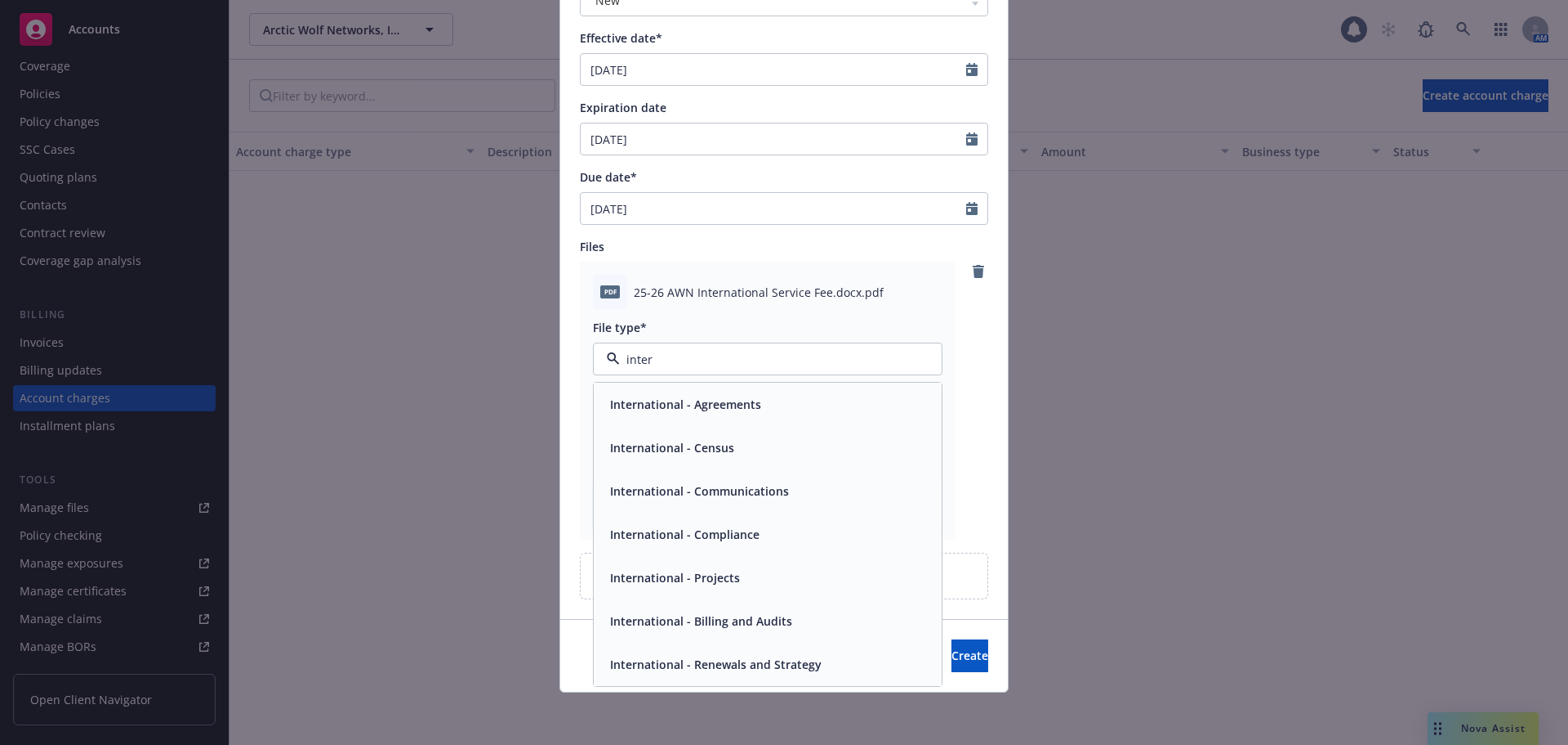
click at [787, 408] on div "International - Agreements" at bounding box center [768, 404] width 328 height 24
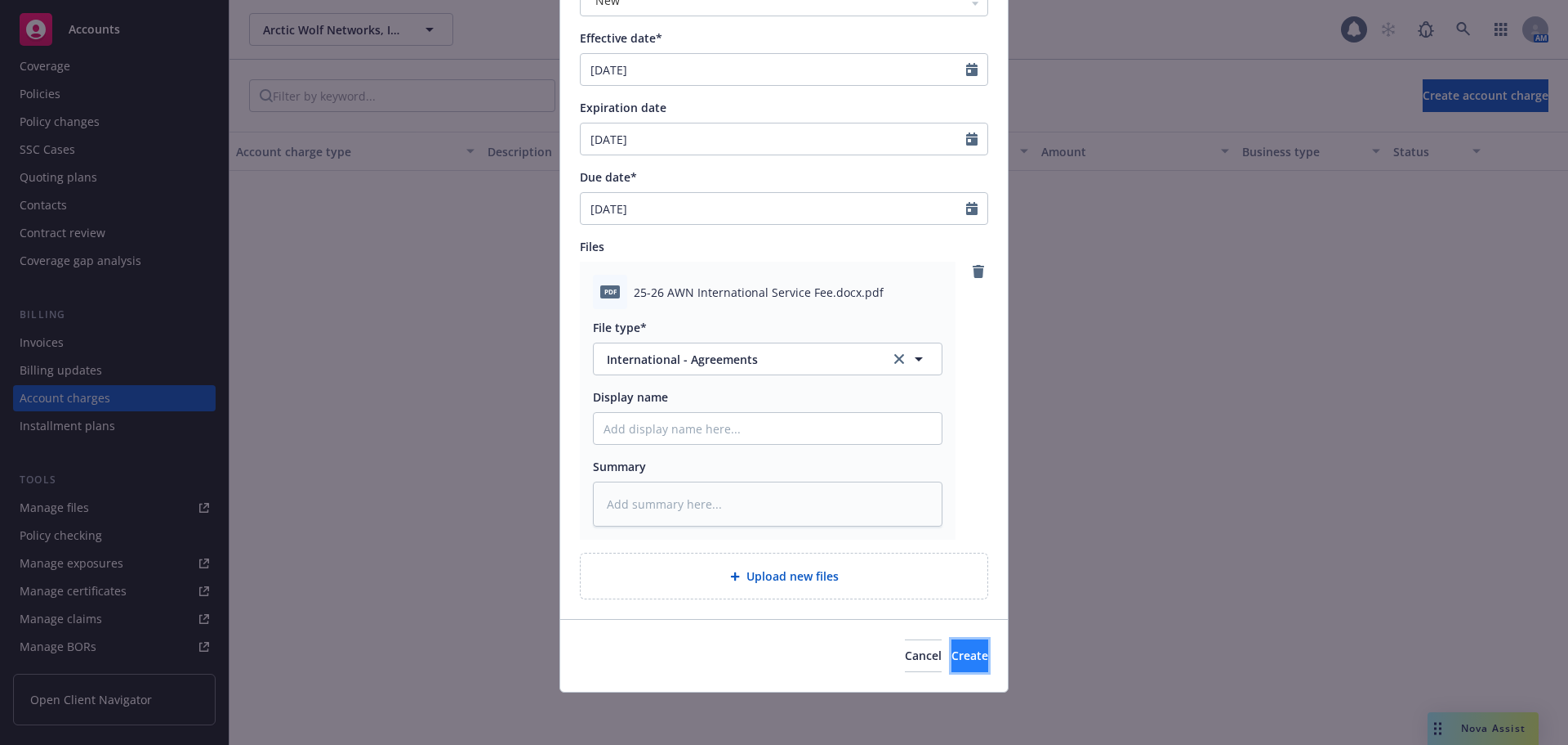
click at [968, 655] on button "Create" at bounding box center [970, 655] width 36 height 33
type textarea "x"
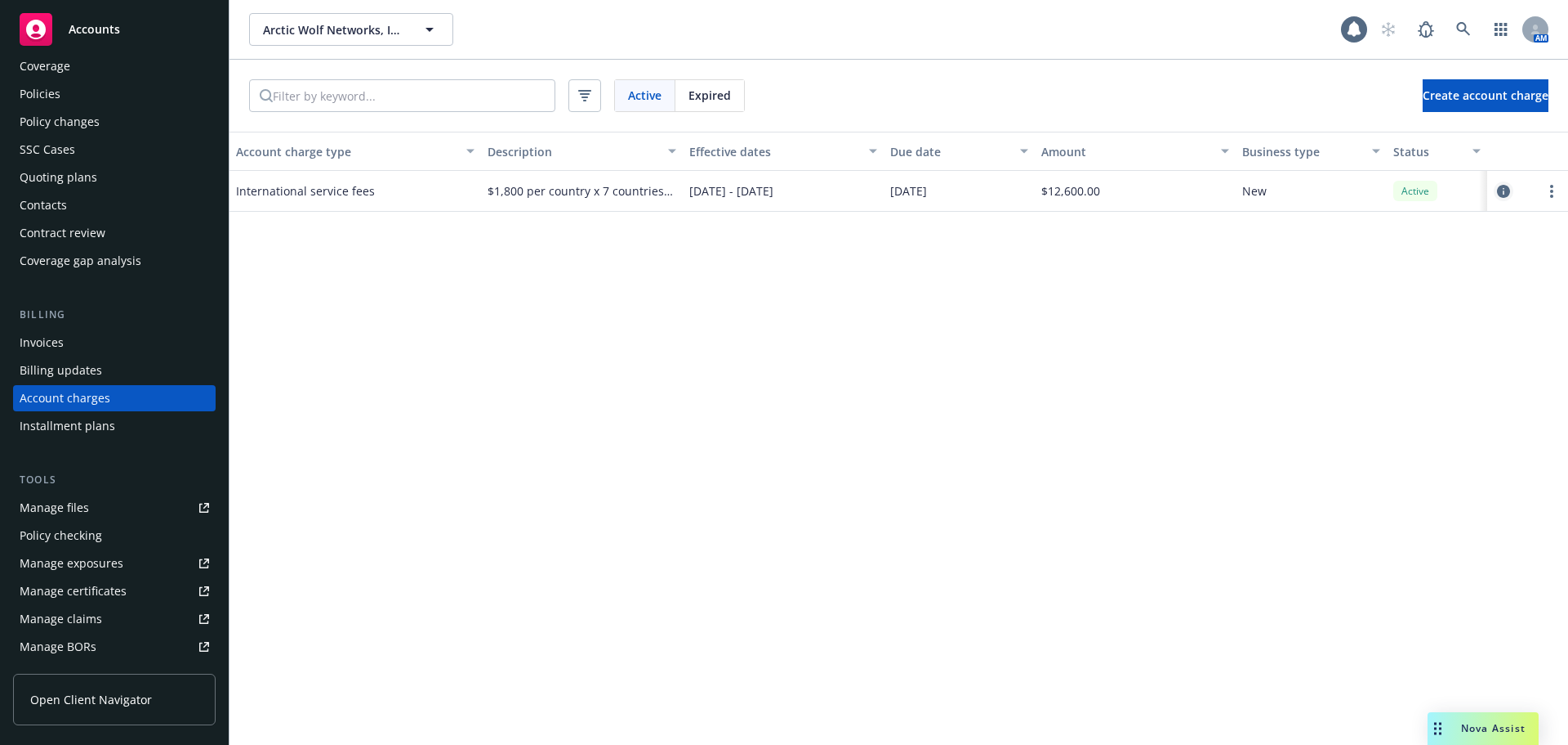
click at [1504, 192] on icon "circleInformation" at bounding box center [1503, 191] width 13 height 13
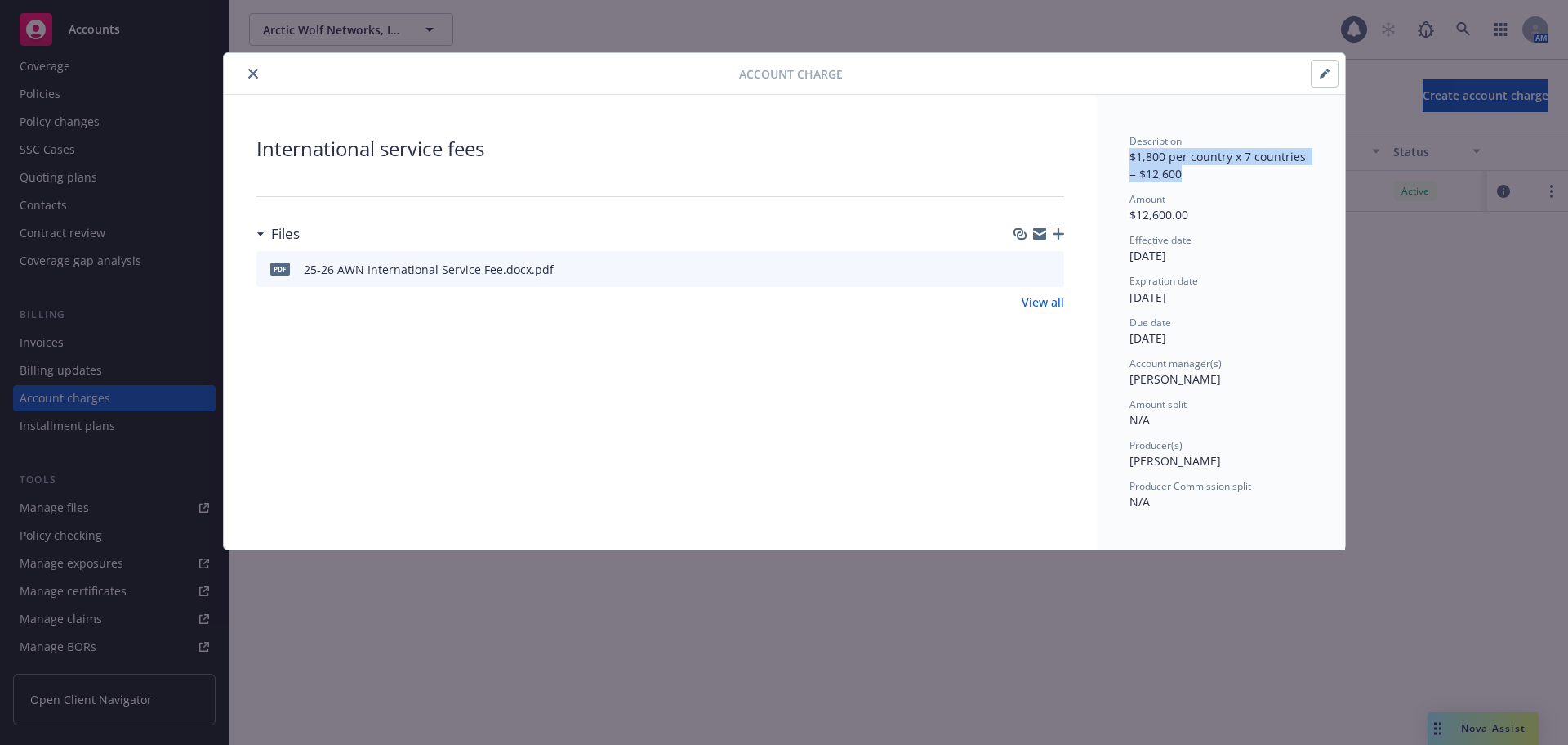
drag, startPoint x: 1130, startPoint y: 159, endPoint x: 1170, endPoint y: 175, distance: 43.1
click at [1170, 175] on span "$1,800 per country x 7 countries = $12,600" at bounding box center [1220, 165] width 180 height 33
copy span "$1,800 per country x 7 countries = $12,600"
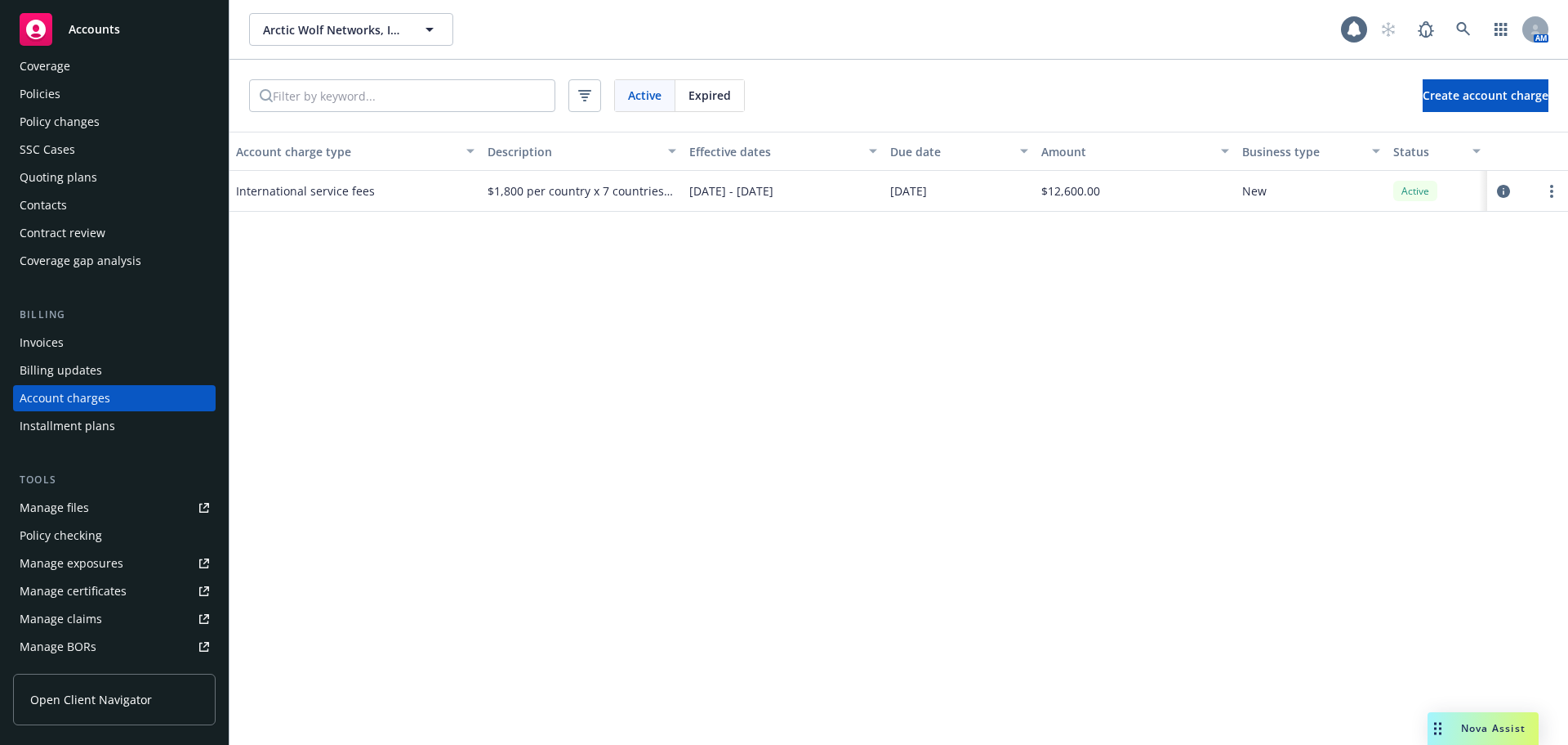
click at [133, 349] on div "Invoices" at bounding box center [114, 341] width 190 height 26
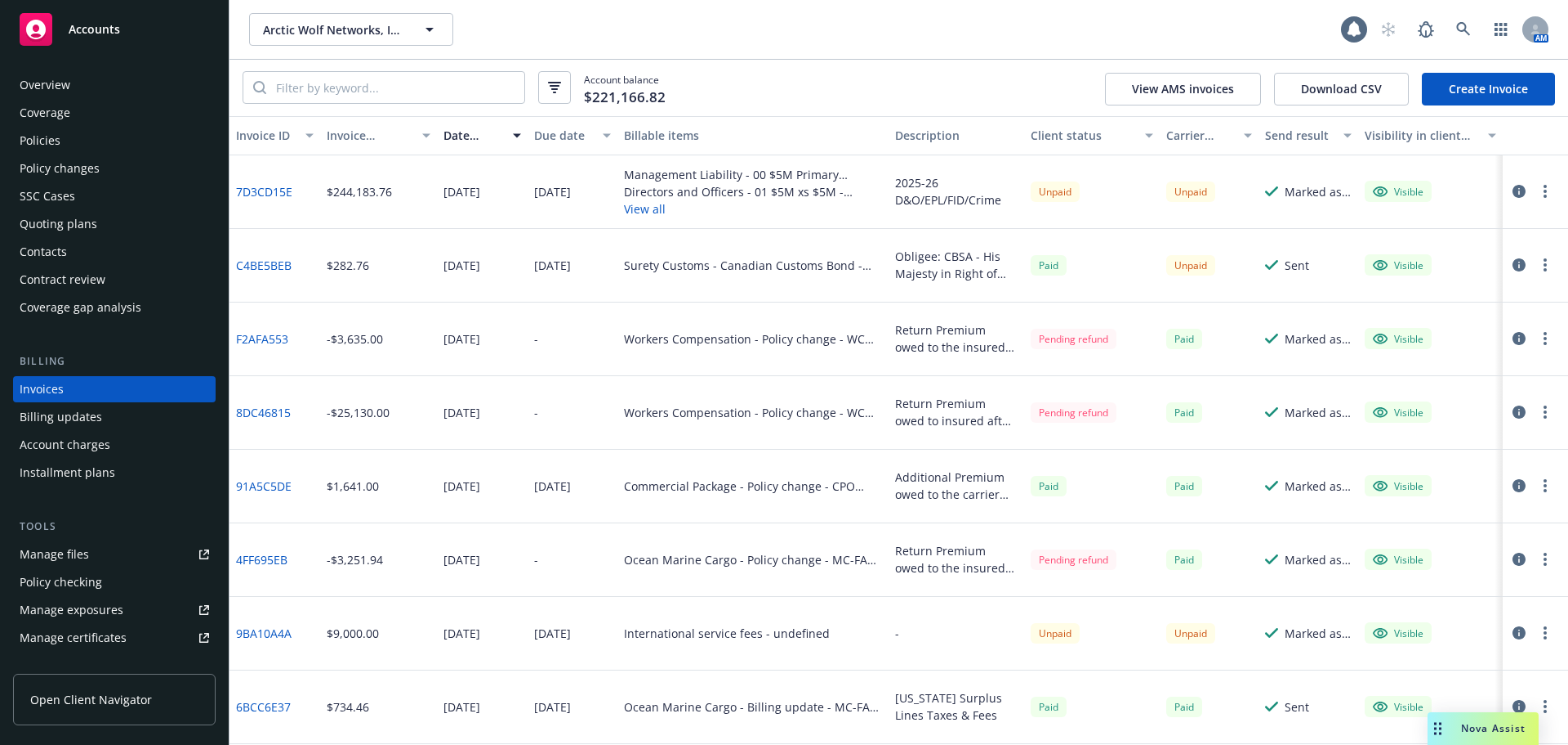
click at [1470, 93] on link "Create Invoice" at bounding box center [1488, 89] width 133 height 33
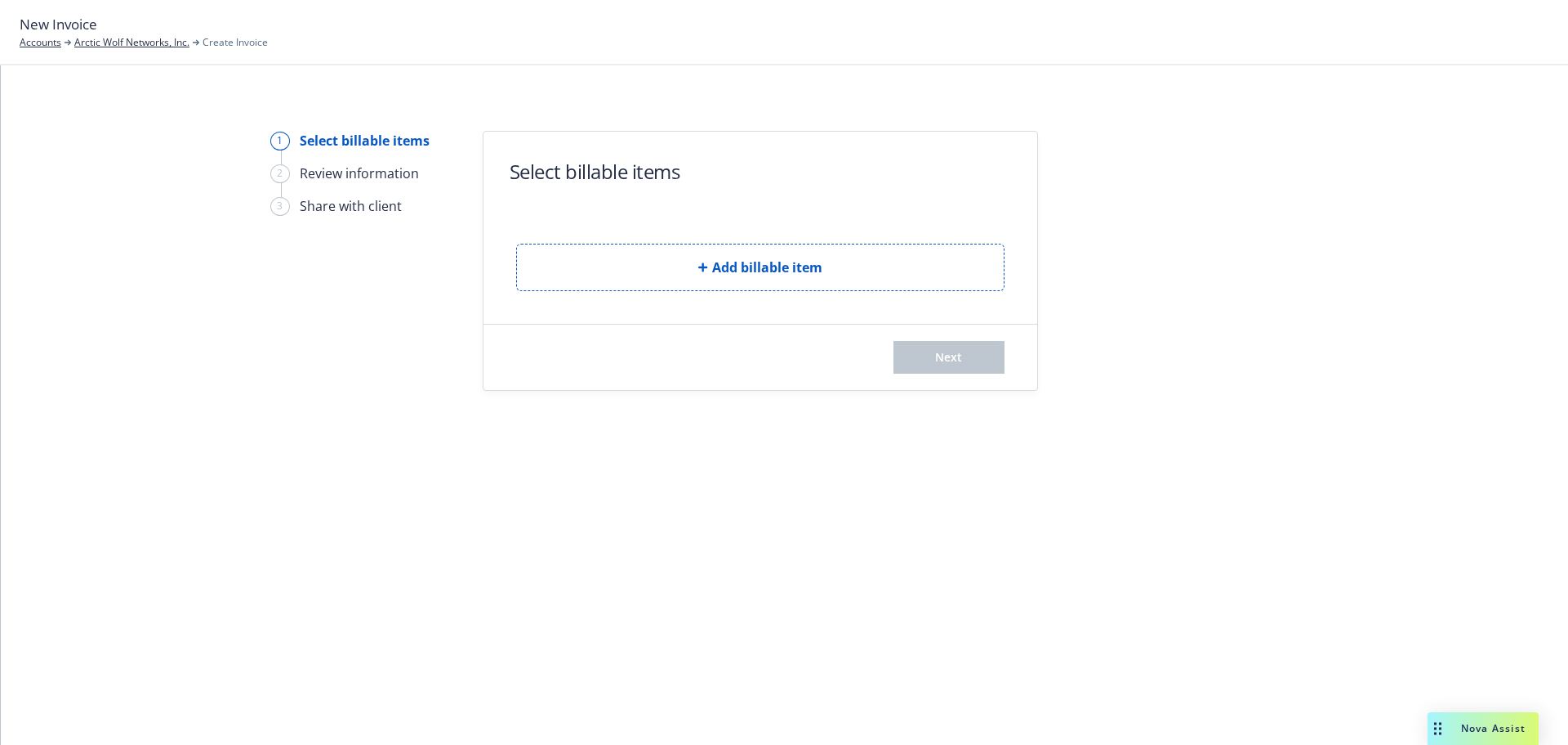
click at [732, 254] on button "Add billable item" at bounding box center [760, 267] width 488 height 47
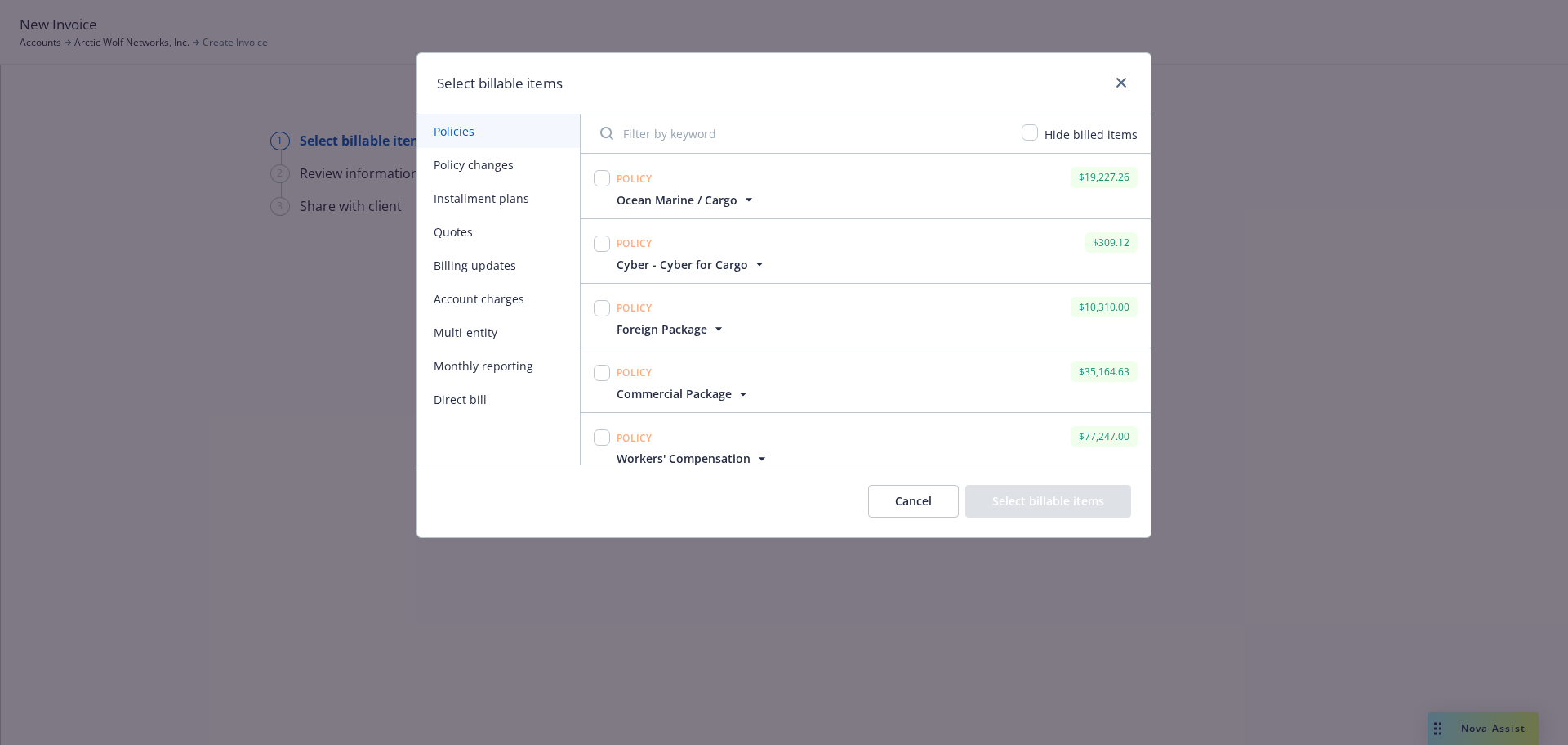
click at [488, 271] on button "Billing updates" at bounding box center [498, 265] width 162 height 34
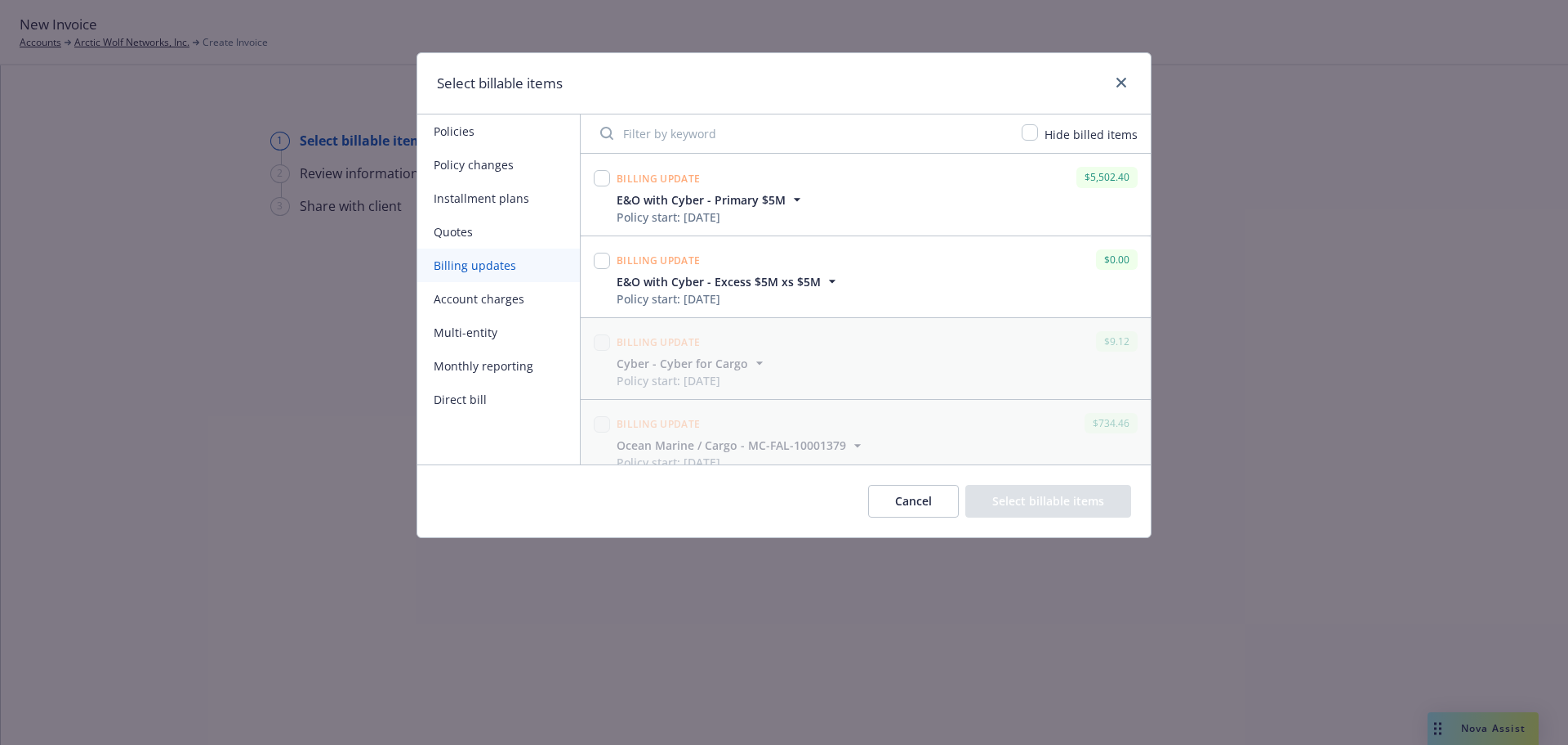
click at [499, 296] on button "Account charges" at bounding box center [498, 299] width 162 height 34
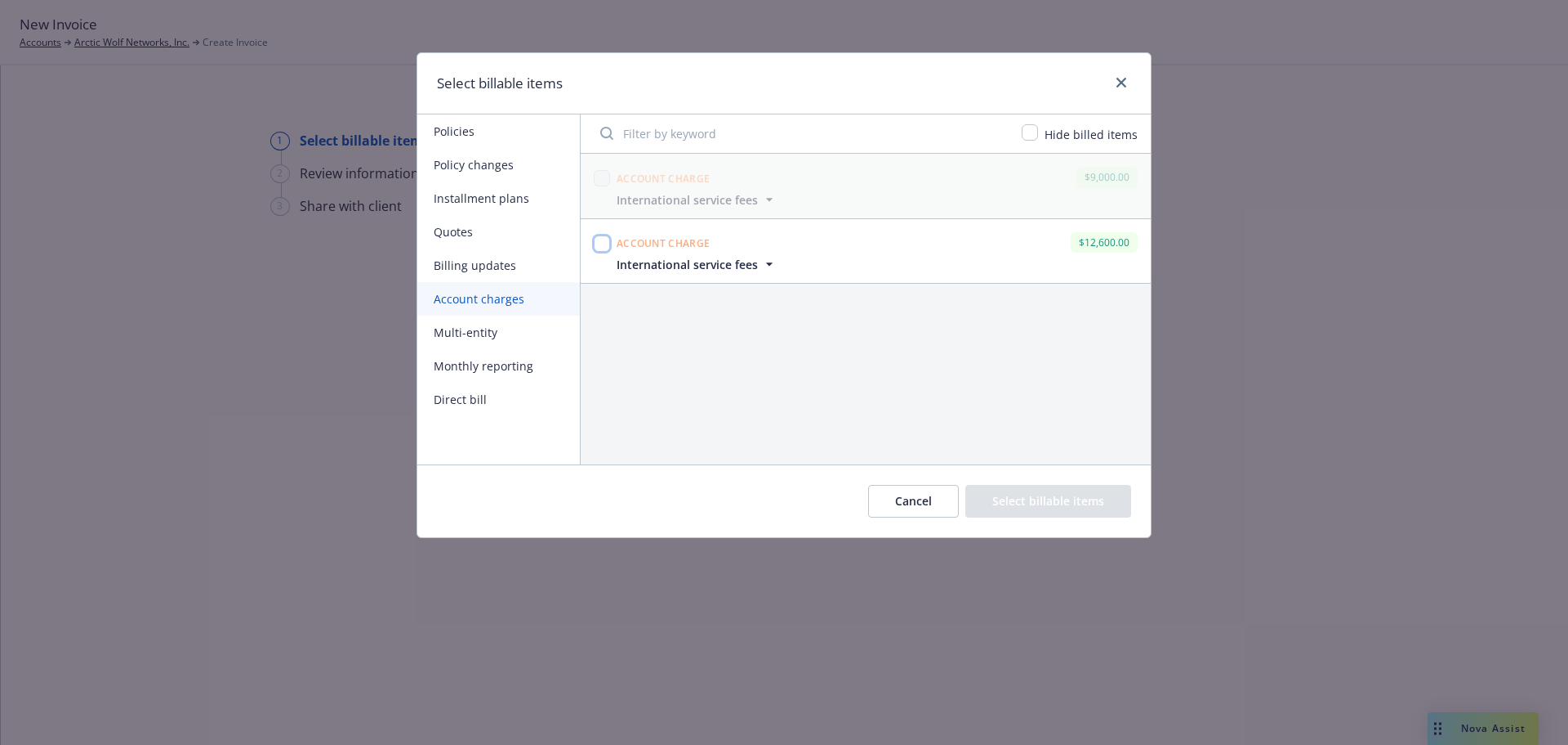
click at [597, 245] on input "checkbox" at bounding box center [602, 243] width 16 height 16
checkbox input "true"
click at [1070, 501] on button "Select billable items" at bounding box center [1048, 500] width 166 height 33
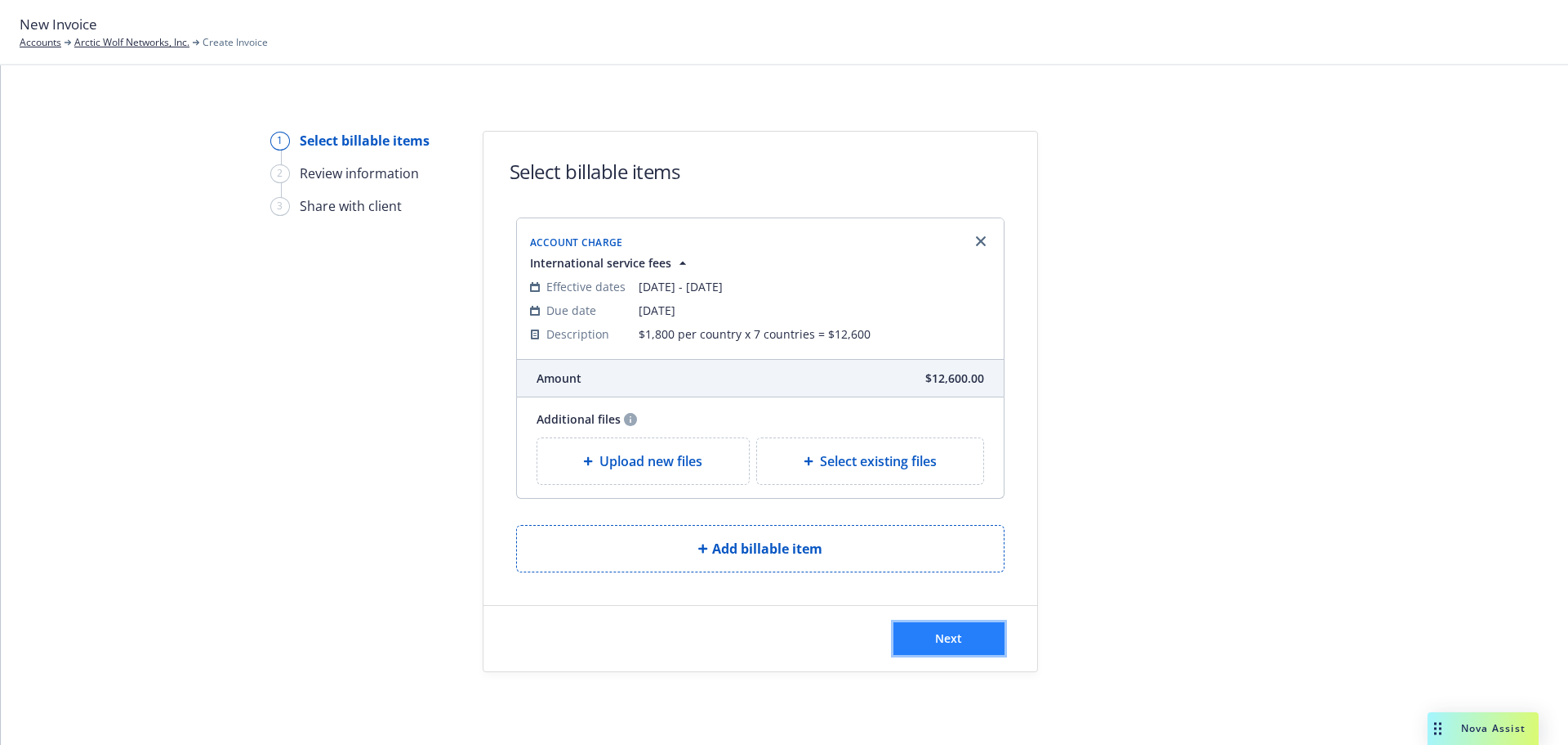
click at [935, 645] on button "Next" at bounding box center [948, 638] width 111 height 33
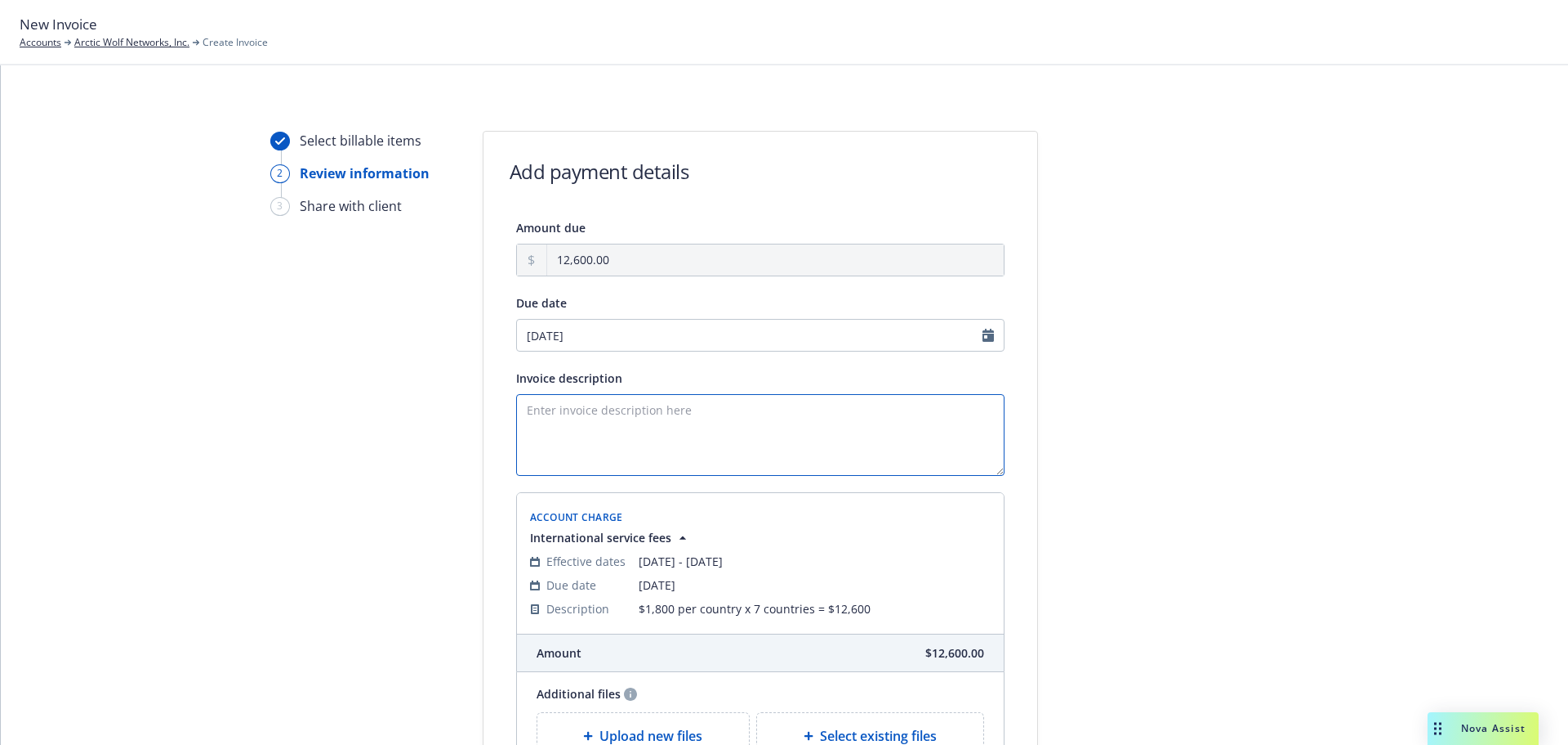
paste textarea "$1,800 per country x 7 countries = $12,600"
type textarea "$1,800 per country x 7 countries = $12,600"
click at [1190, 392] on div at bounding box center [1185, 501] width 229 height 742
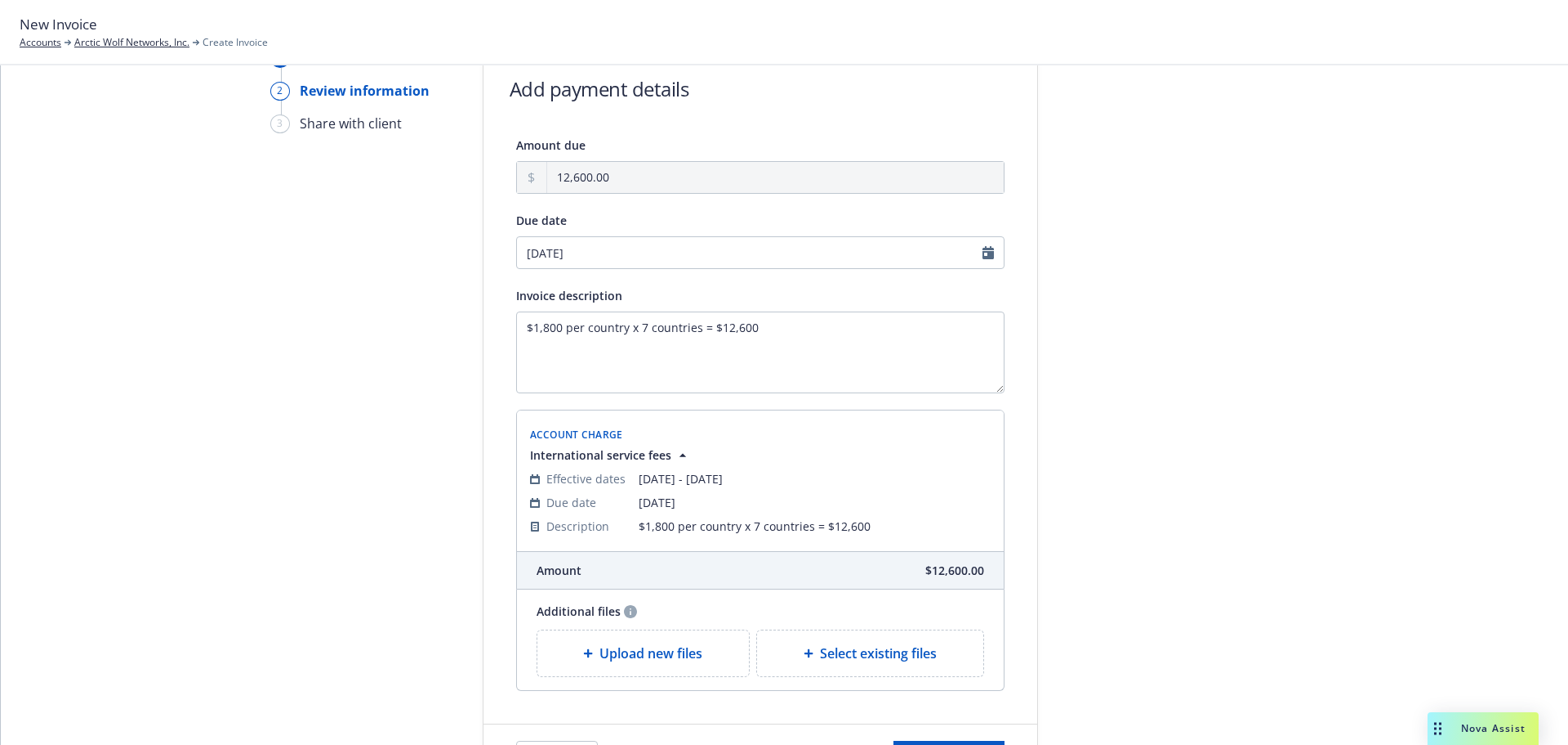
scroll to position [193, 0]
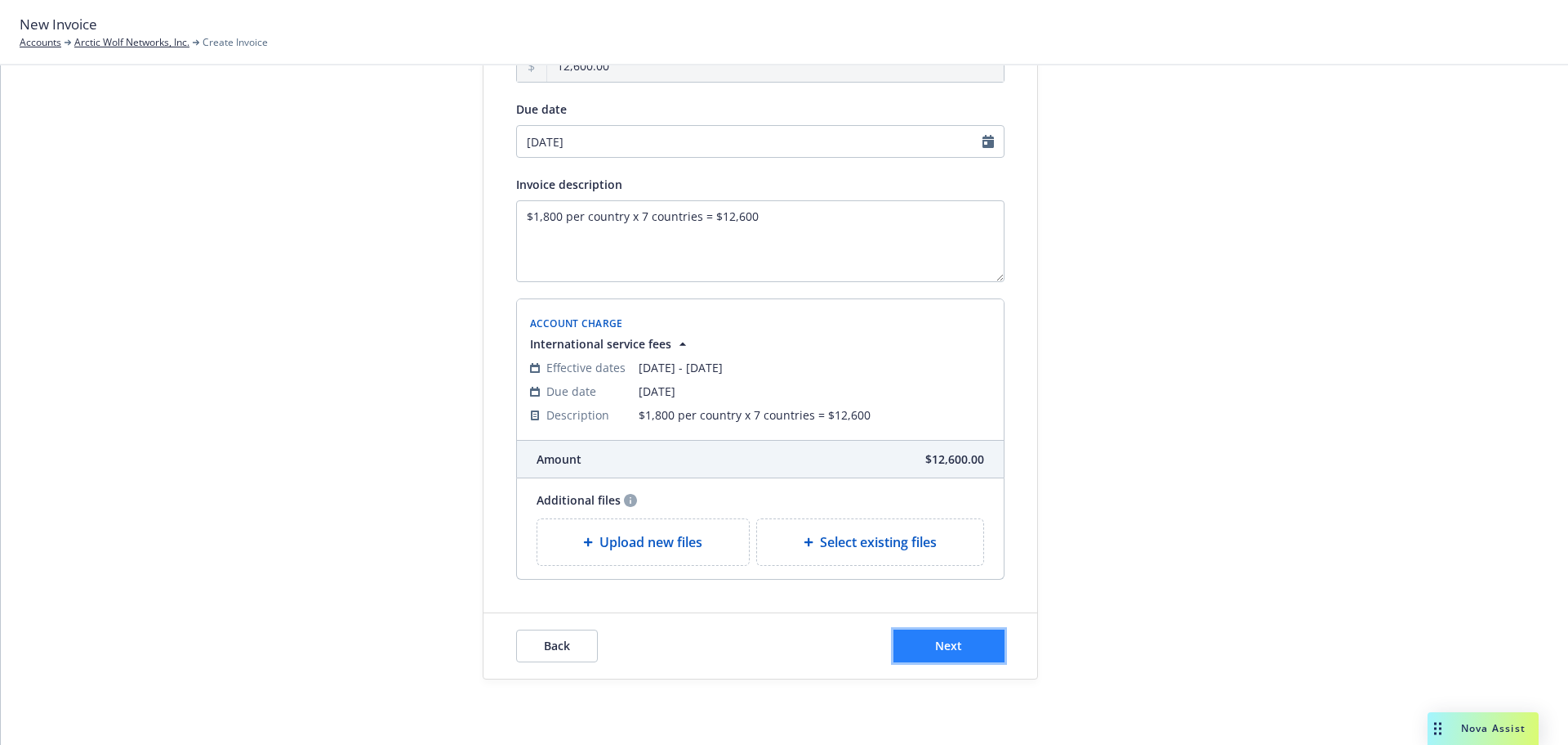
click at [942, 644] on span "Next" at bounding box center [948, 646] width 27 height 16
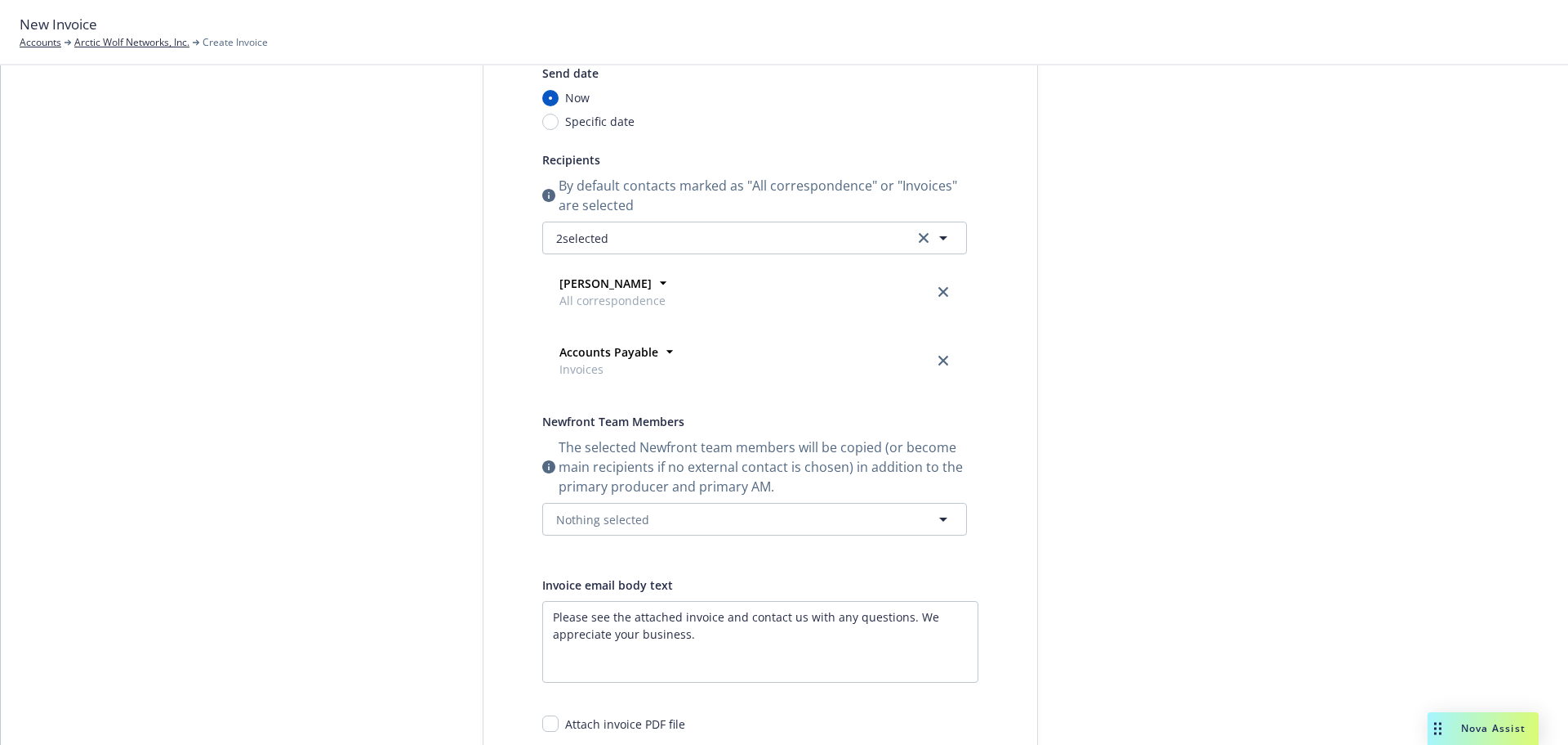
scroll to position [0, 0]
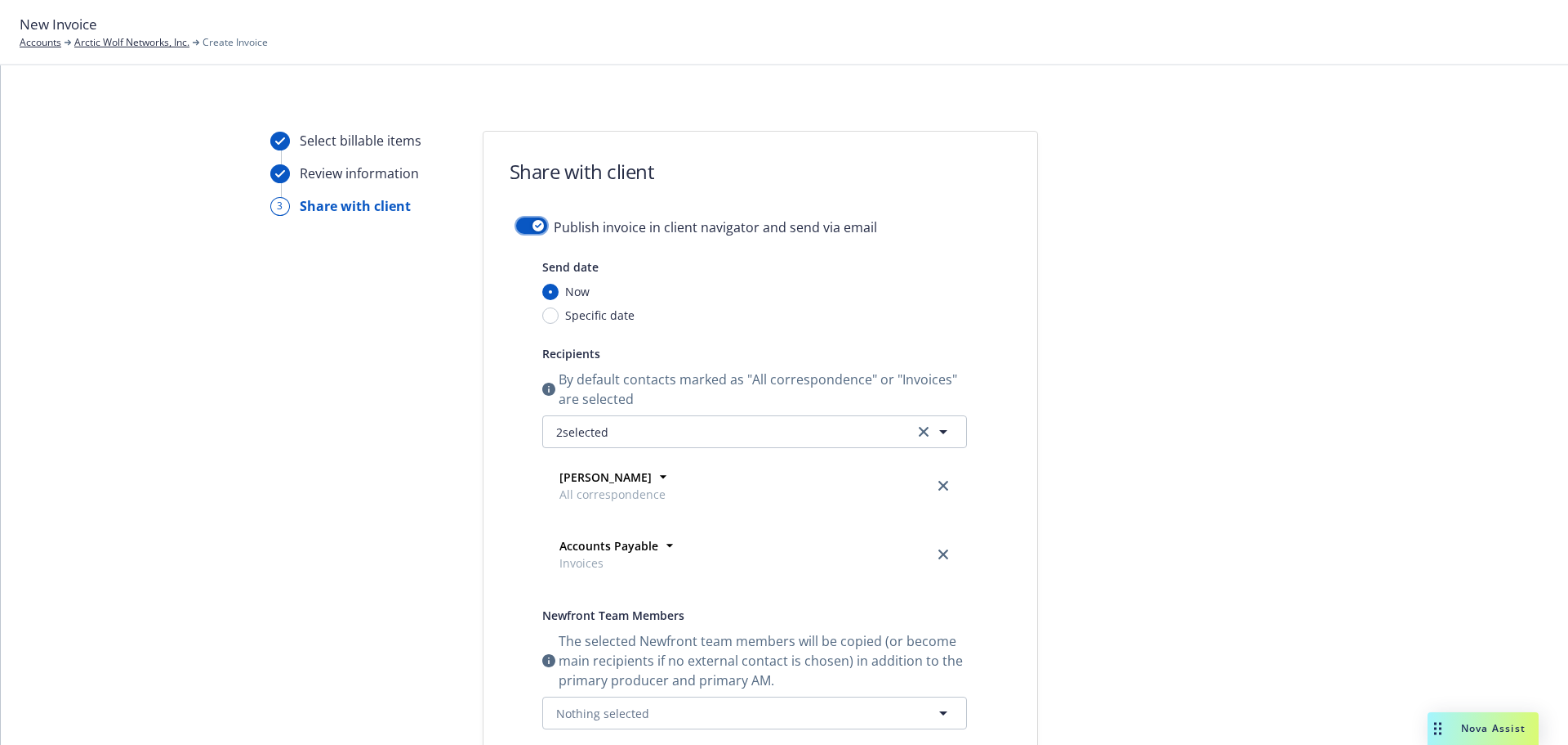
click at [524, 224] on button "button" at bounding box center [531, 225] width 31 height 16
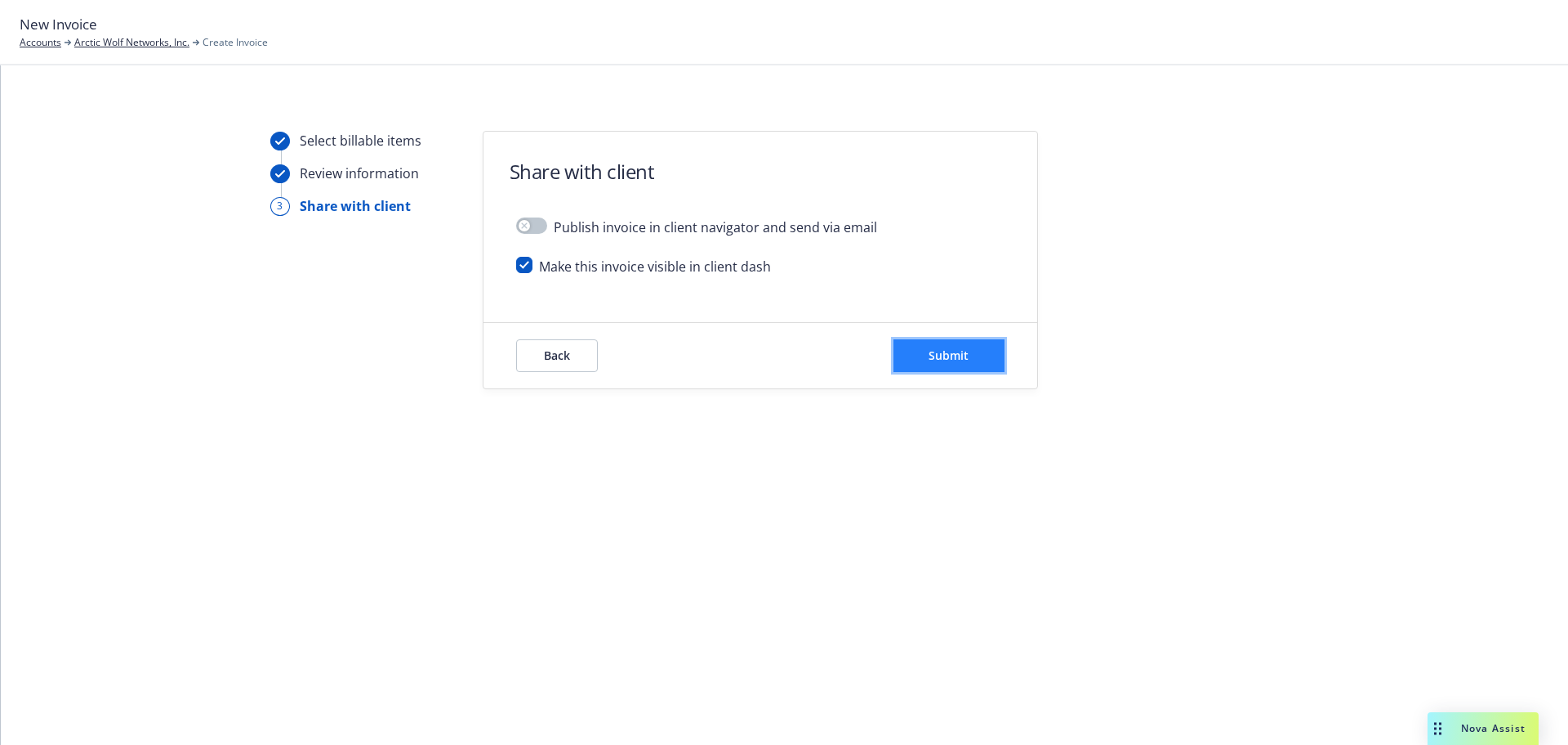
click at [967, 361] on span "Submit" at bounding box center [948, 356] width 40 height 16
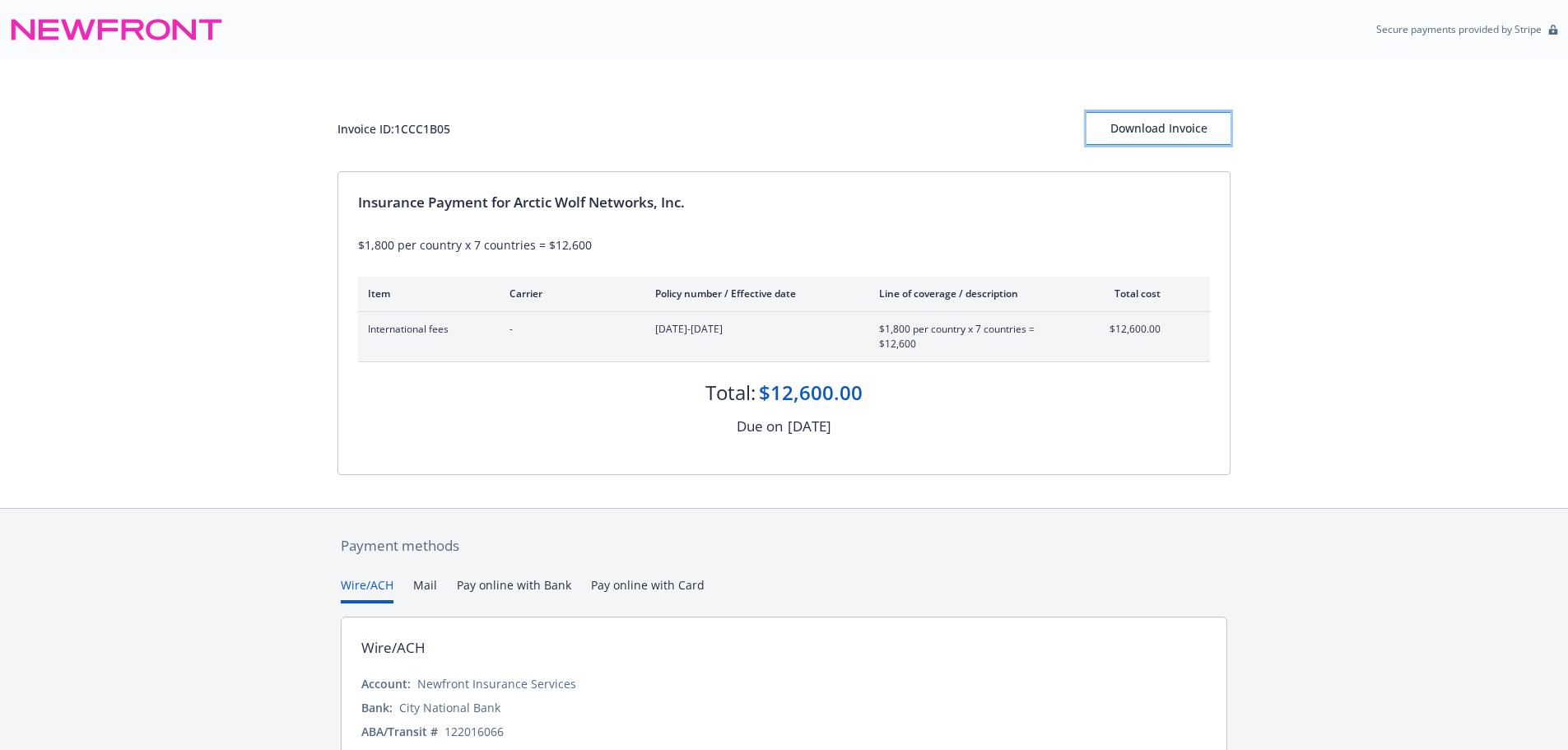
click at [1162, 131] on div "Download Invoice" at bounding box center [1157, 128] width 144 height 31
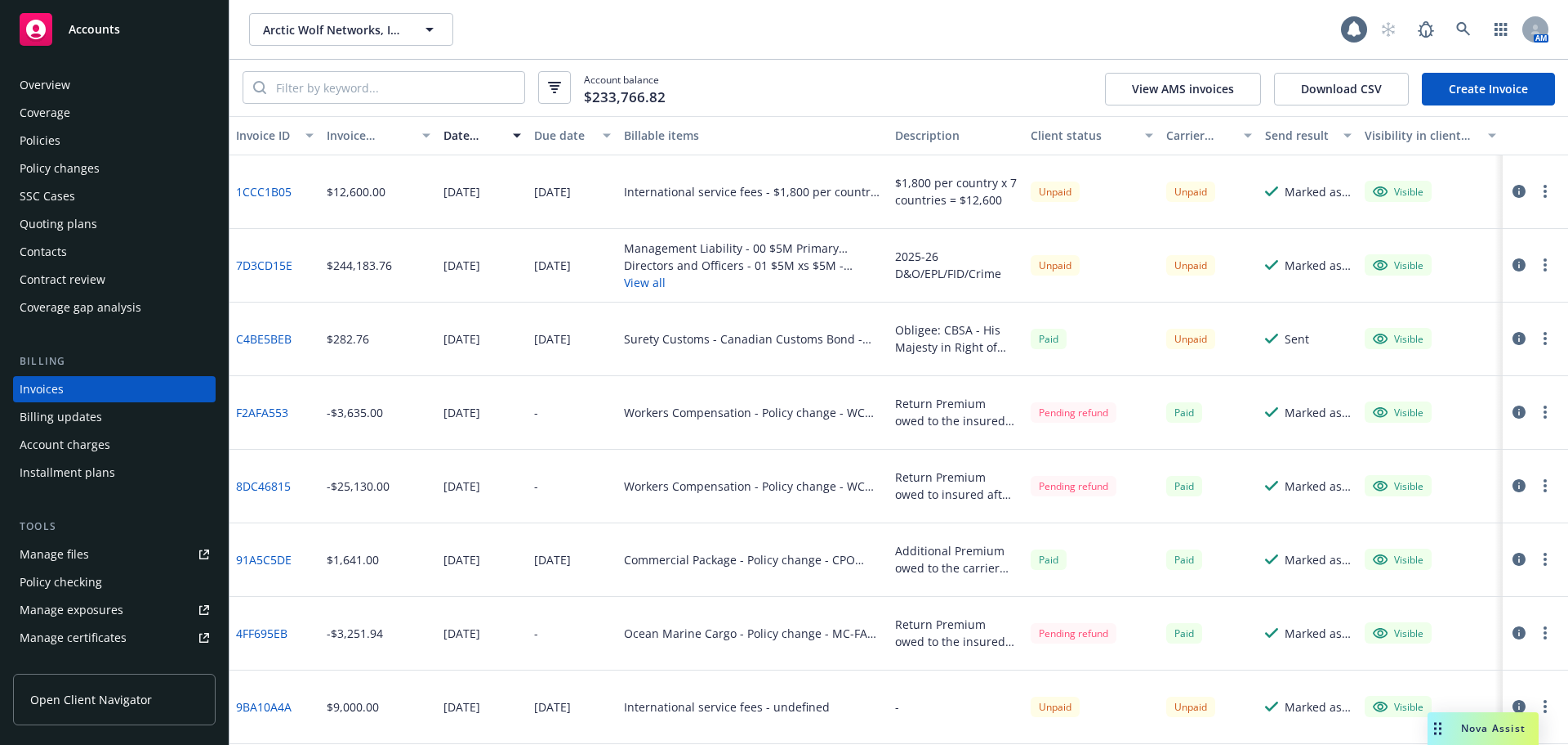
click at [54, 249] on div "Contacts" at bounding box center [43, 251] width 47 height 26
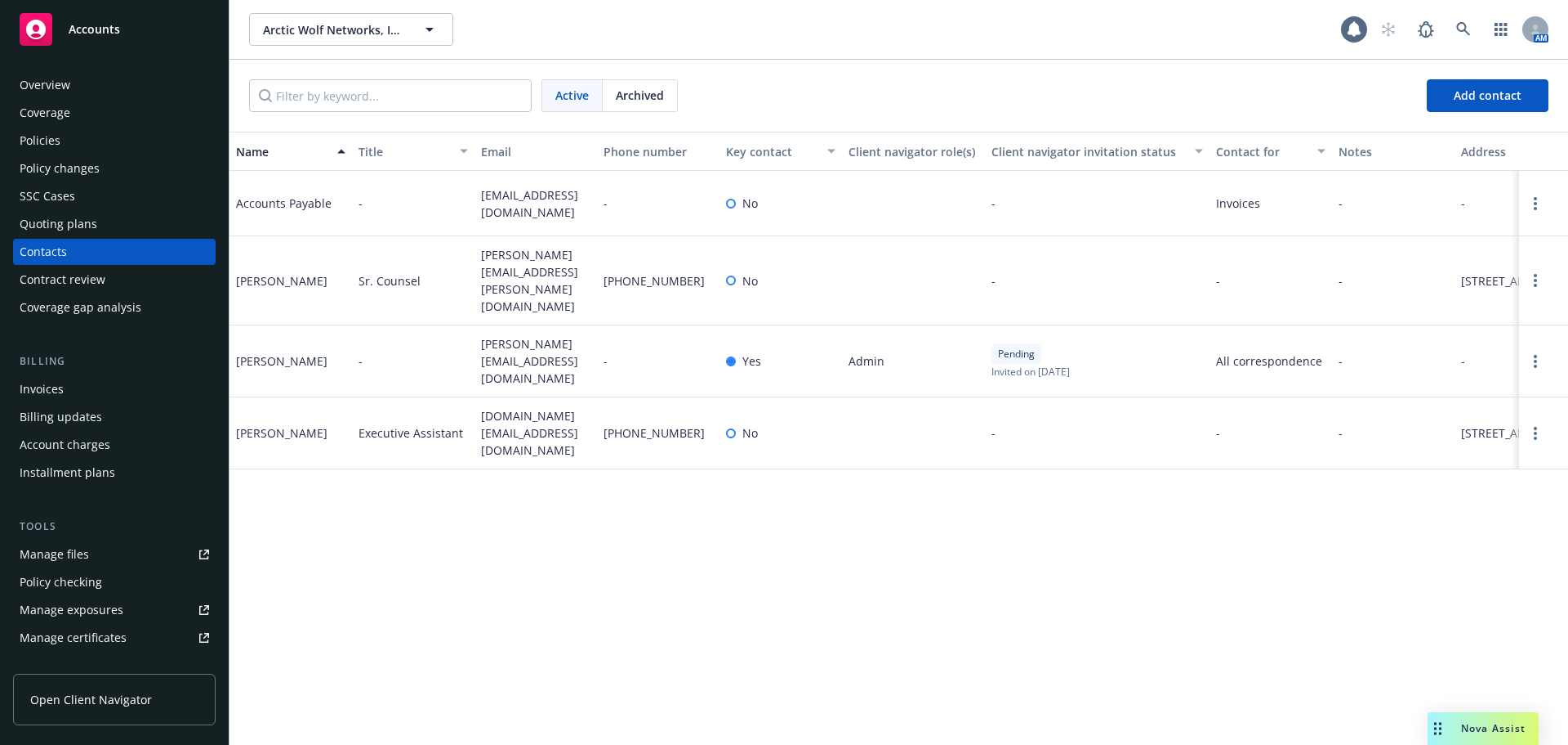
click at [77, 147] on div "Policies" at bounding box center [114, 140] width 190 height 26
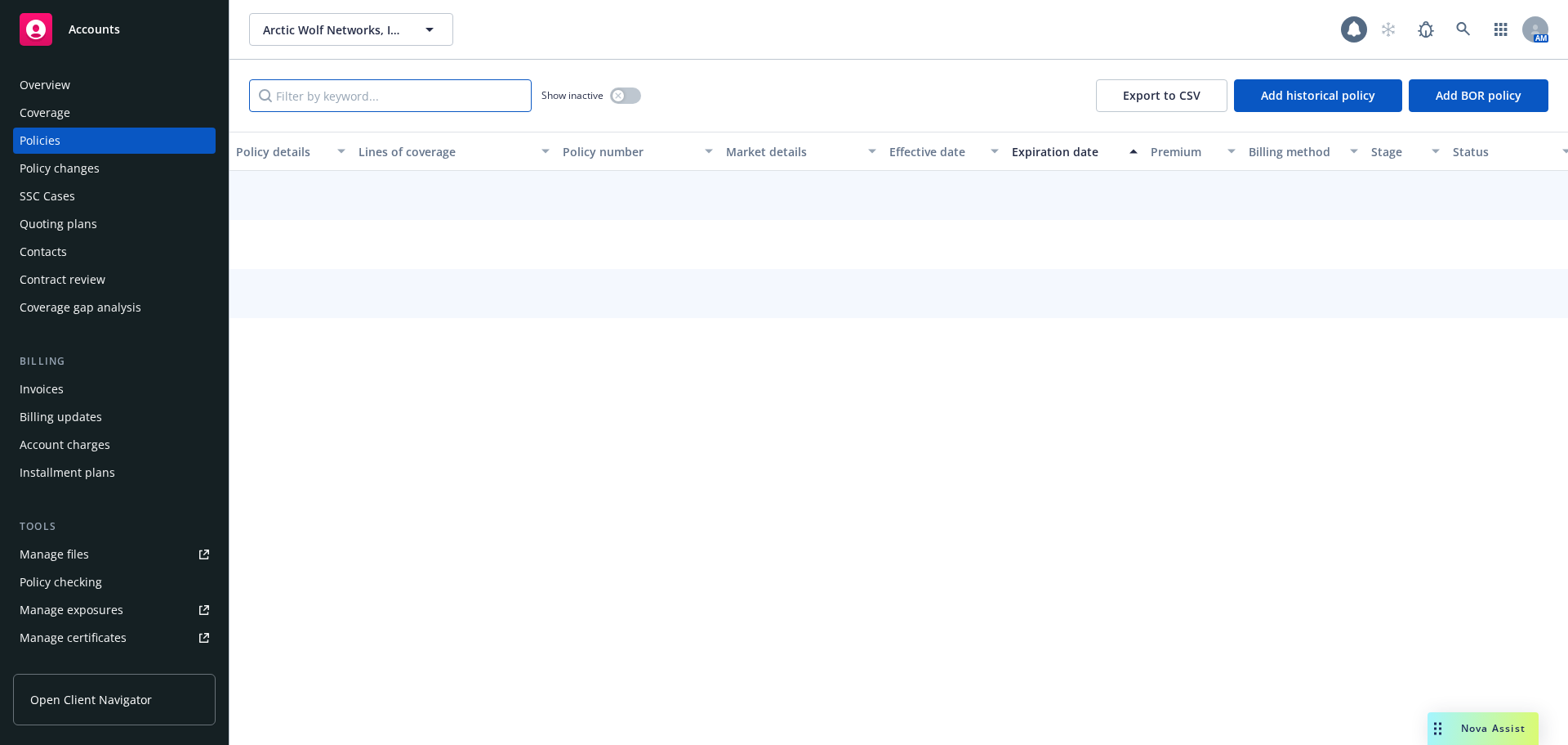
click at [330, 99] on input "Filter by keyword..." at bounding box center [390, 95] width 283 height 33
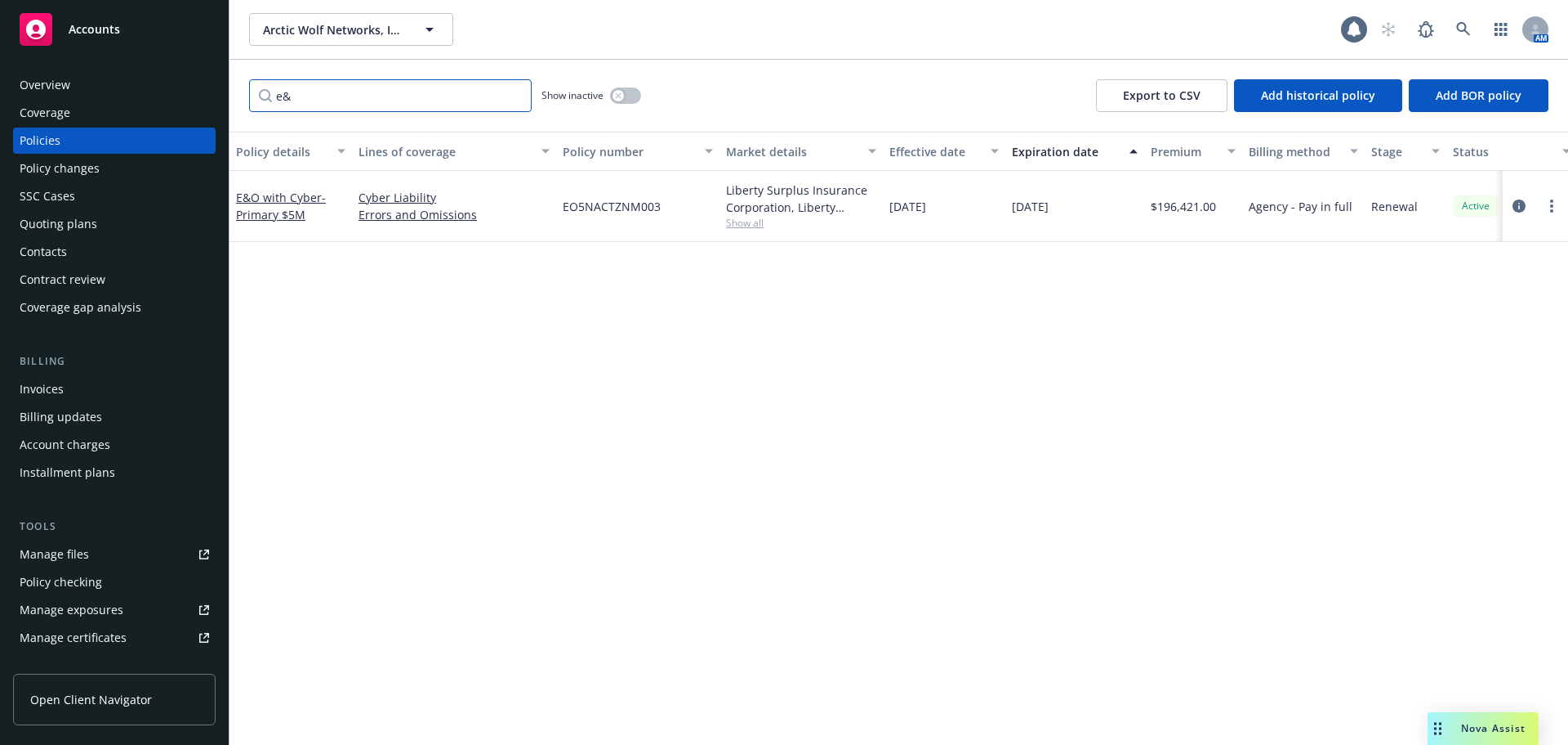
type input "e"
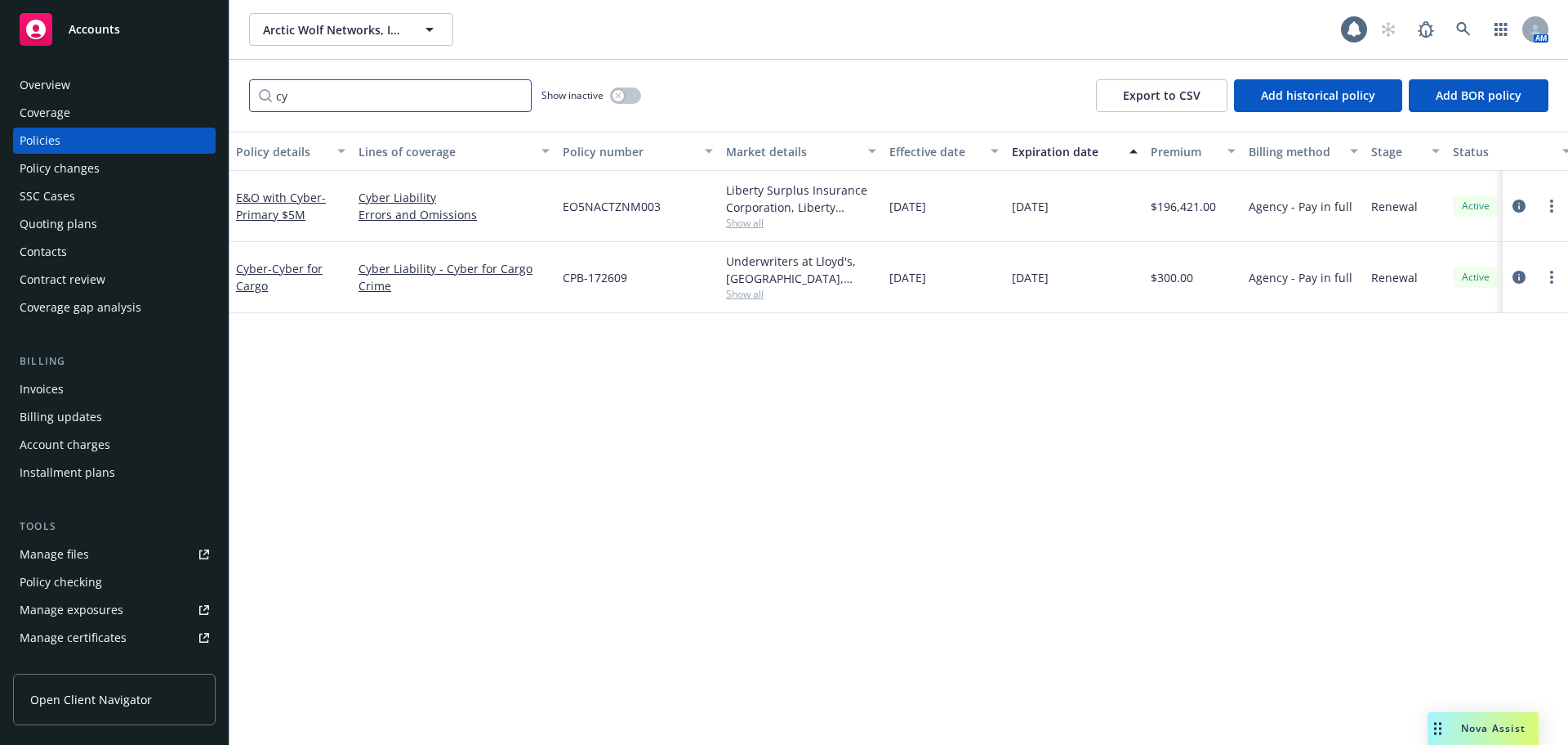
type input "c"
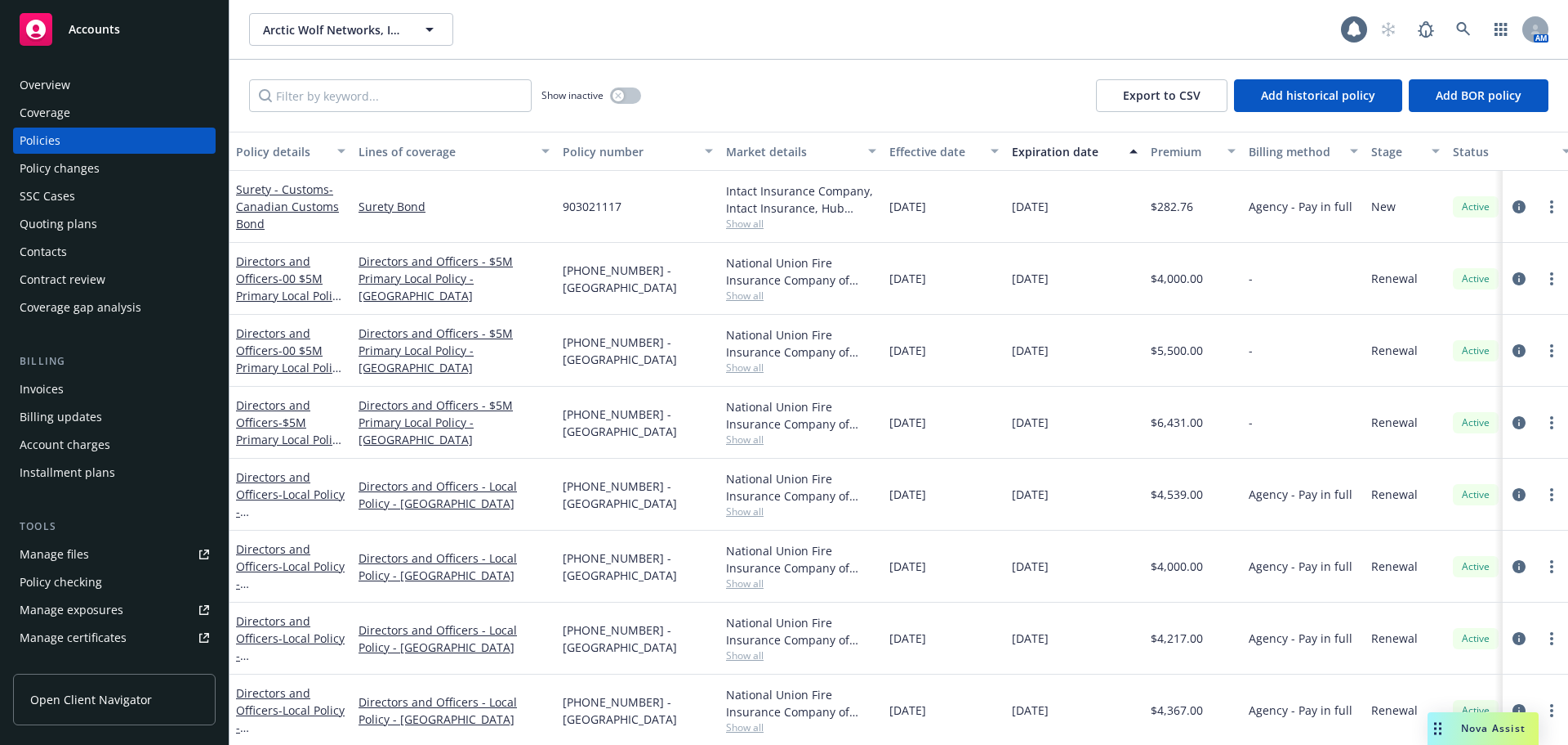
click at [113, 16] on div "Accounts" at bounding box center [114, 29] width 190 height 33
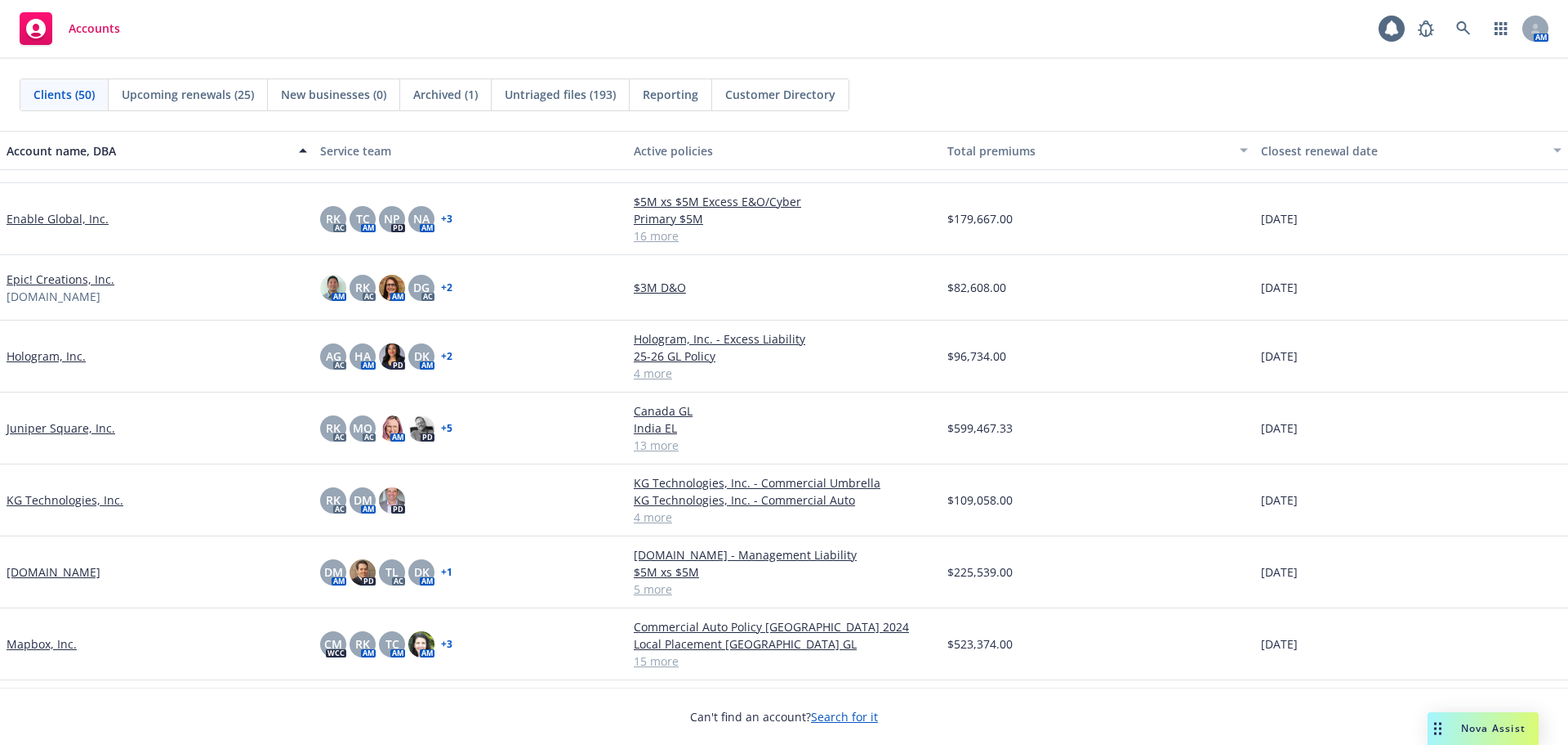
scroll to position [1226, 0]
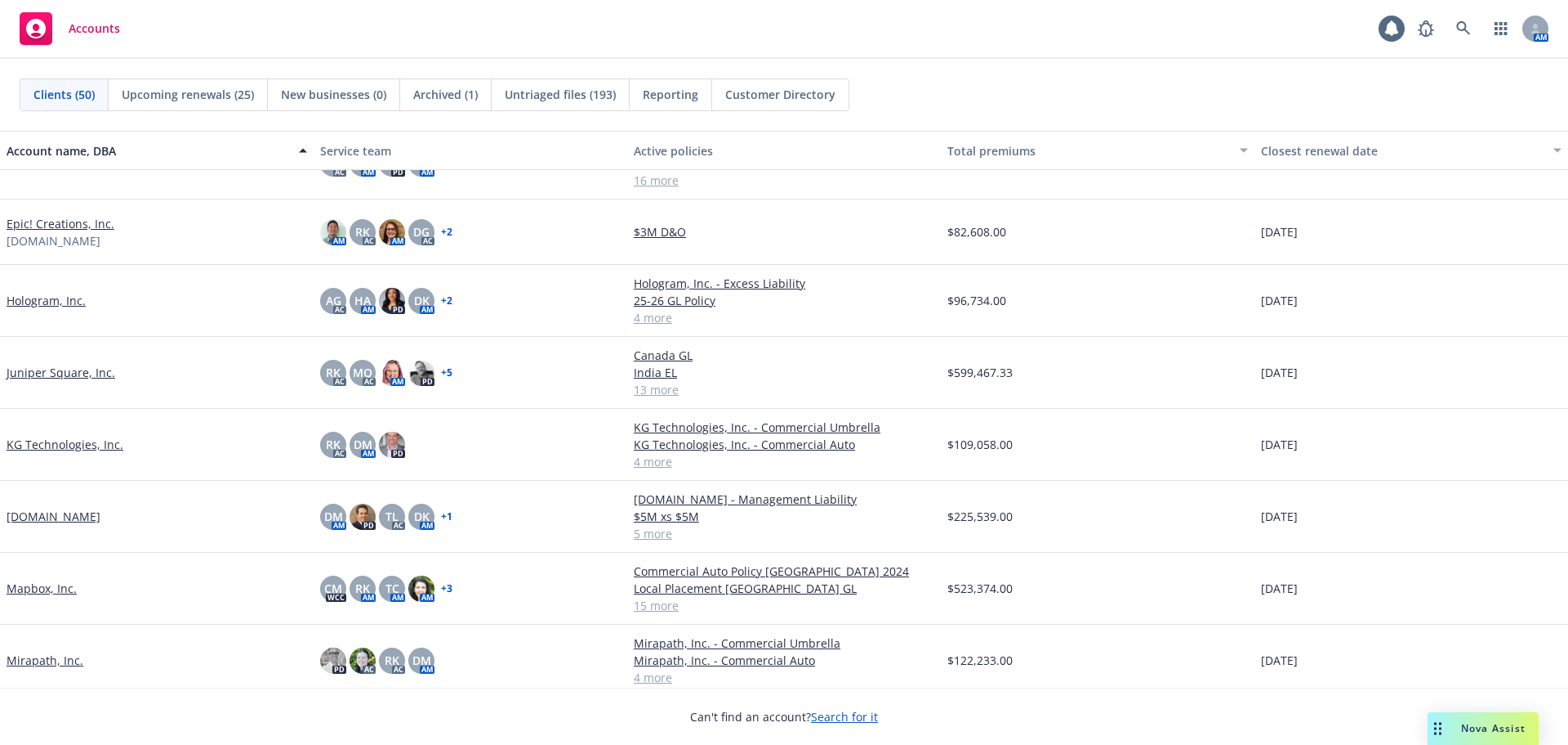
click at [71, 302] on link "Hologram, Inc." at bounding box center [45, 300] width 79 height 17
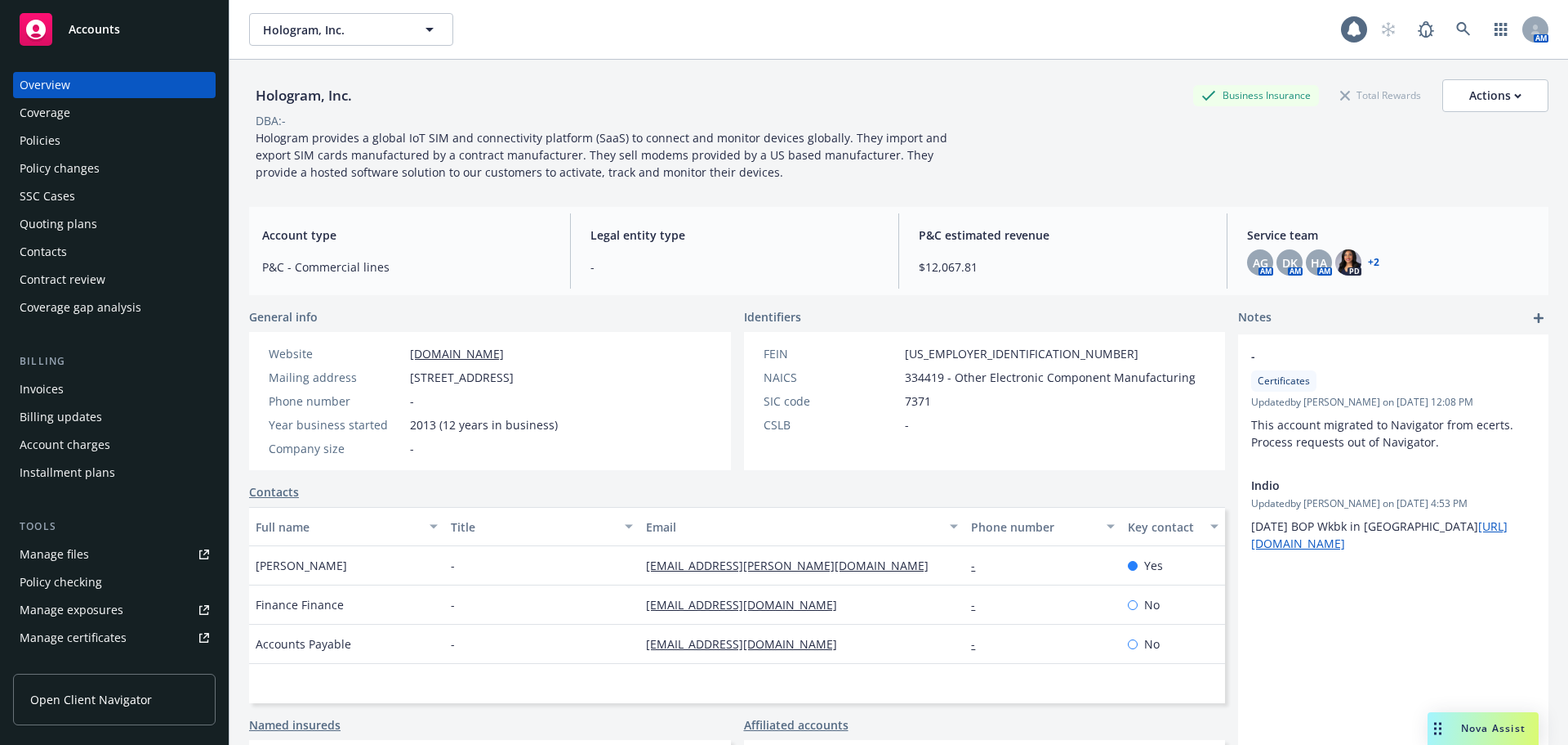
click at [76, 150] on div "Policies" at bounding box center [114, 140] width 190 height 26
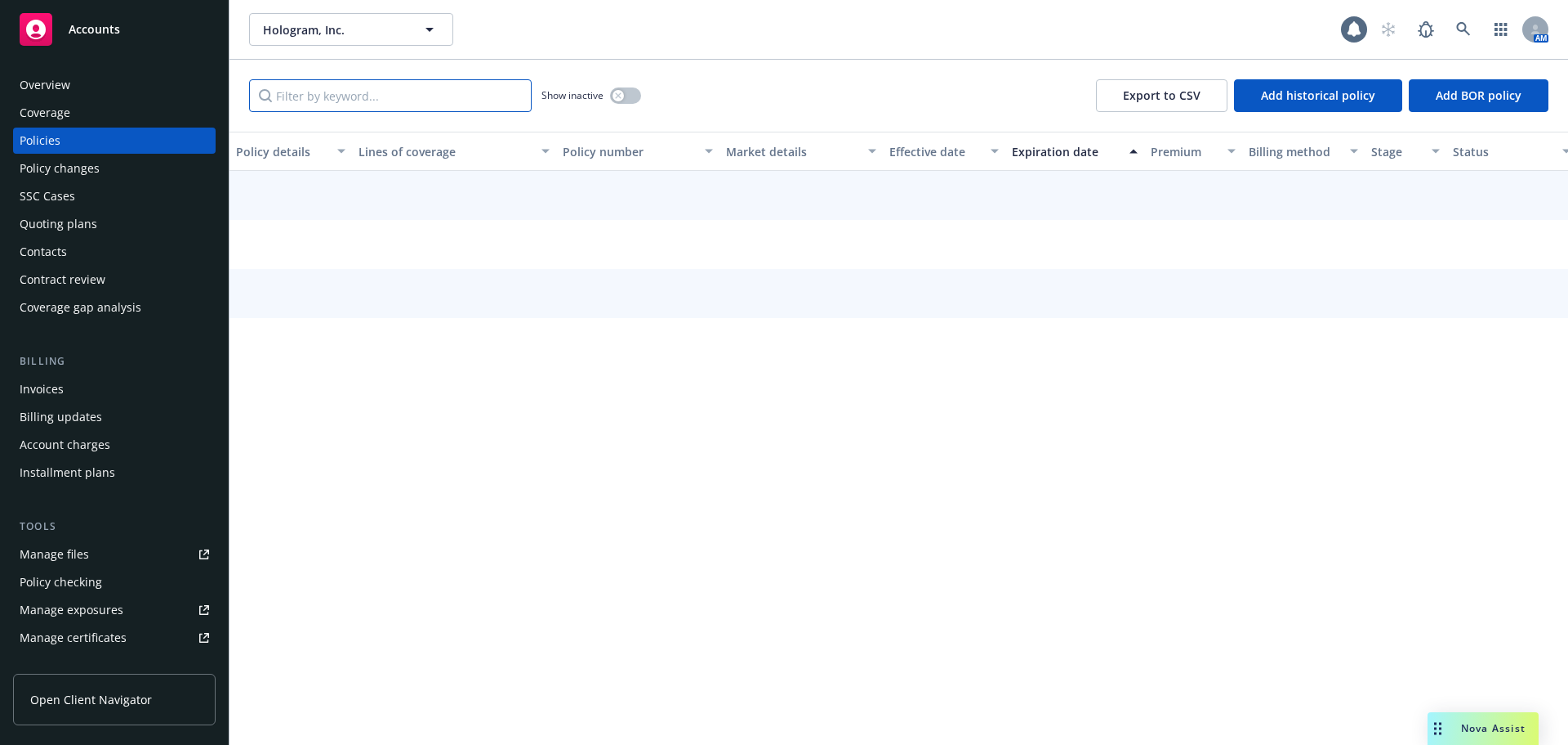
click at [320, 82] on input "Filter by keyword..." at bounding box center [390, 95] width 283 height 33
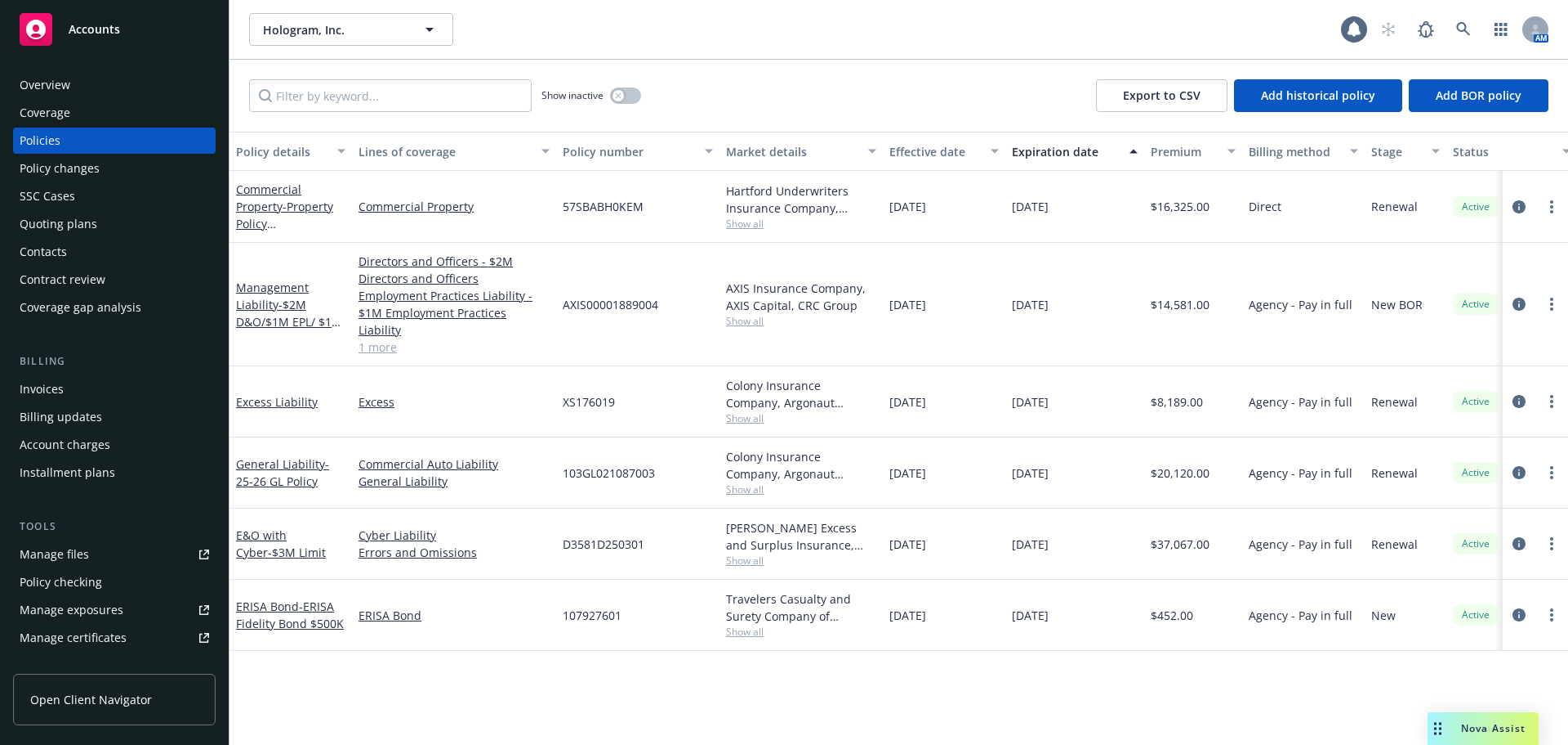
click at [90, 390] on div "Invoices" at bounding box center [114, 388] width 190 height 26
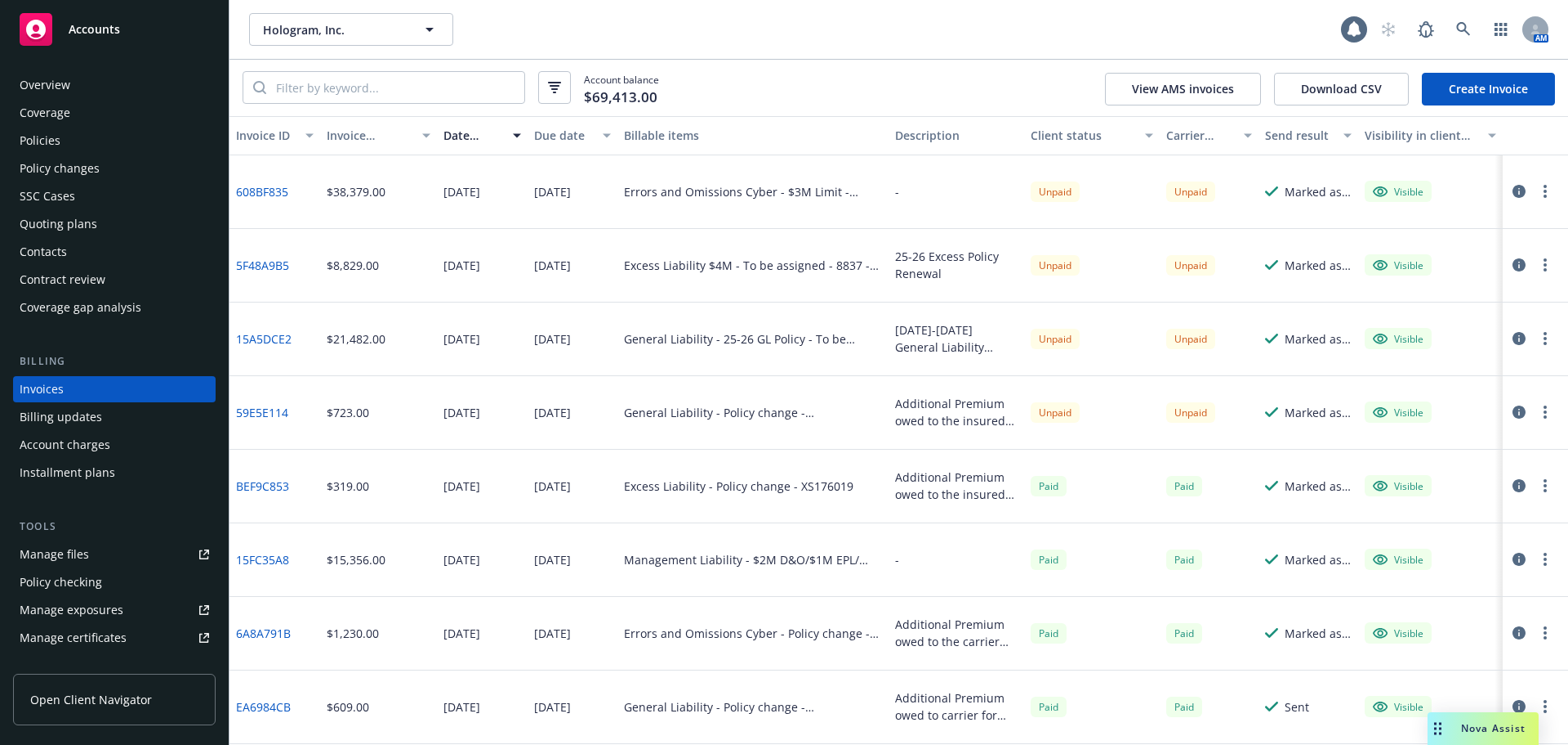
click at [79, 242] on div "Contacts" at bounding box center [114, 251] width 190 height 26
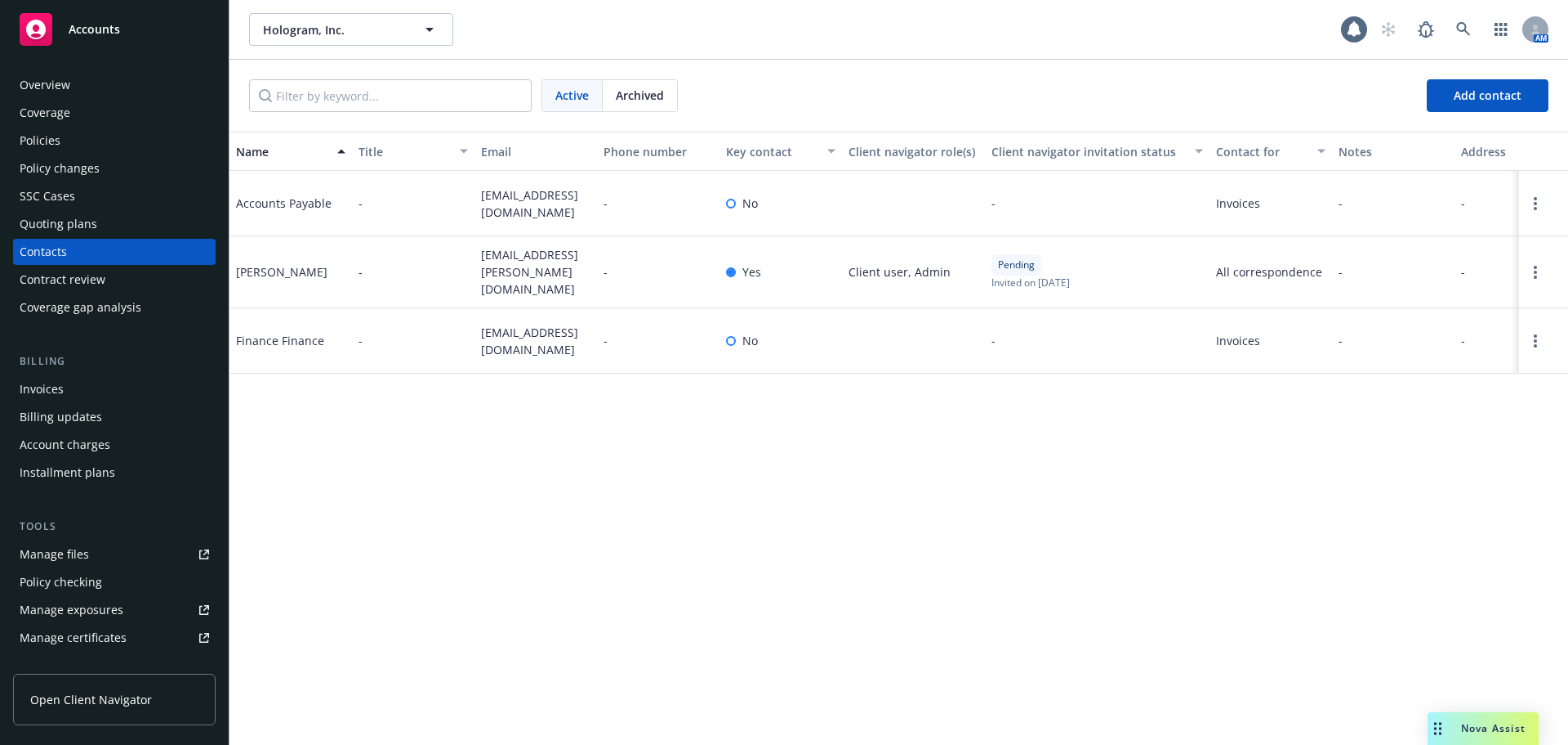
click at [169, 388] on div "Invoices" at bounding box center [114, 388] width 190 height 26
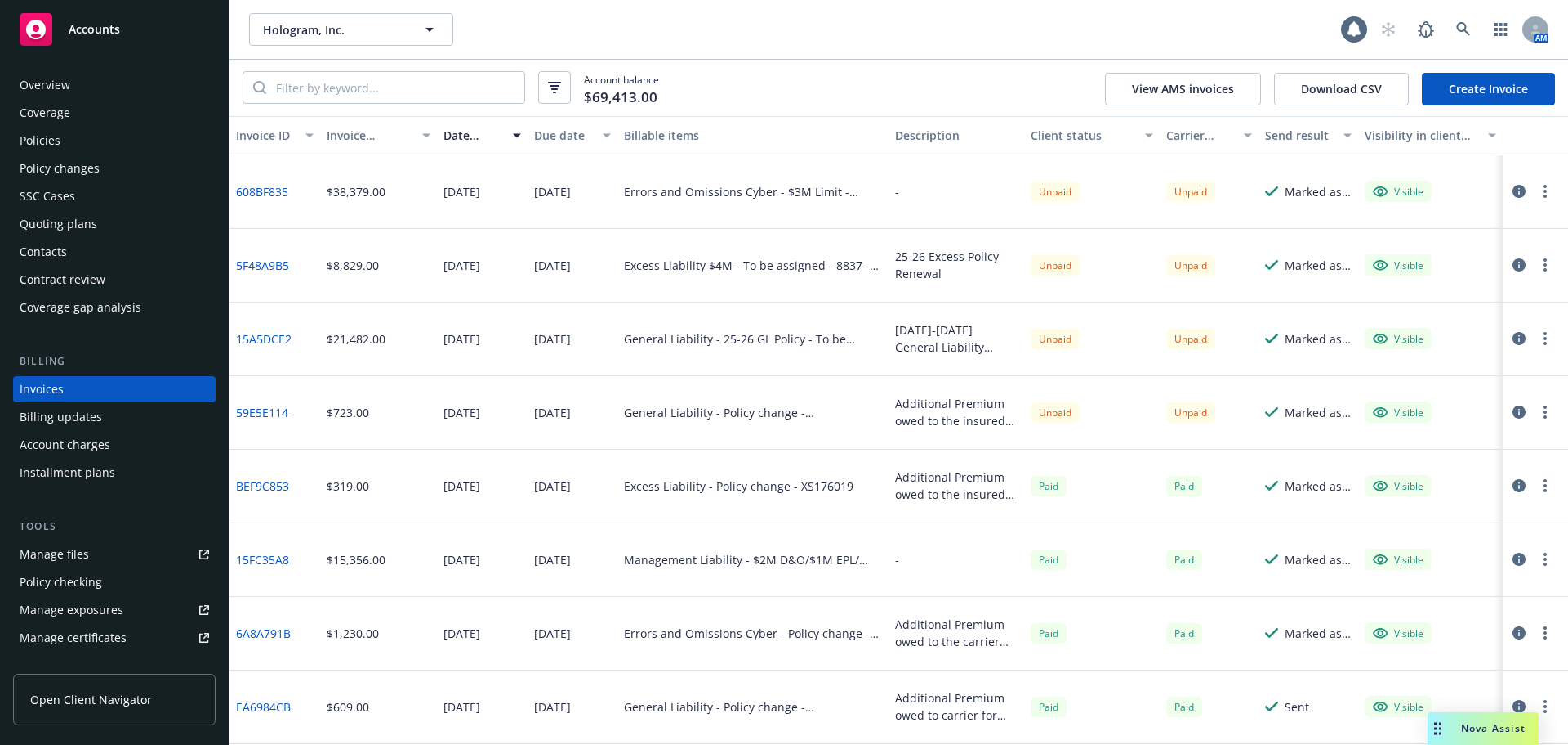
click at [165, 39] on div "Accounts" at bounding box center [114, 29] width 190 height 33
